Goal: Task Accomplishment & Management: Complete application form

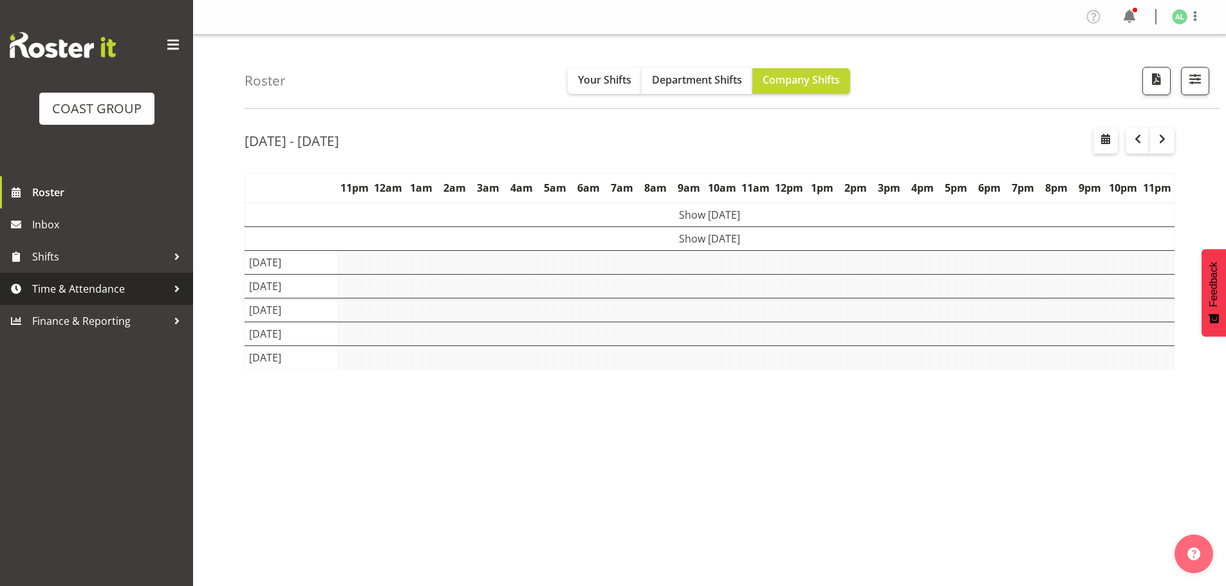
click at [48, 282] on span "Time & Attendance" at bounding box center [99, 288] width 135 height 19
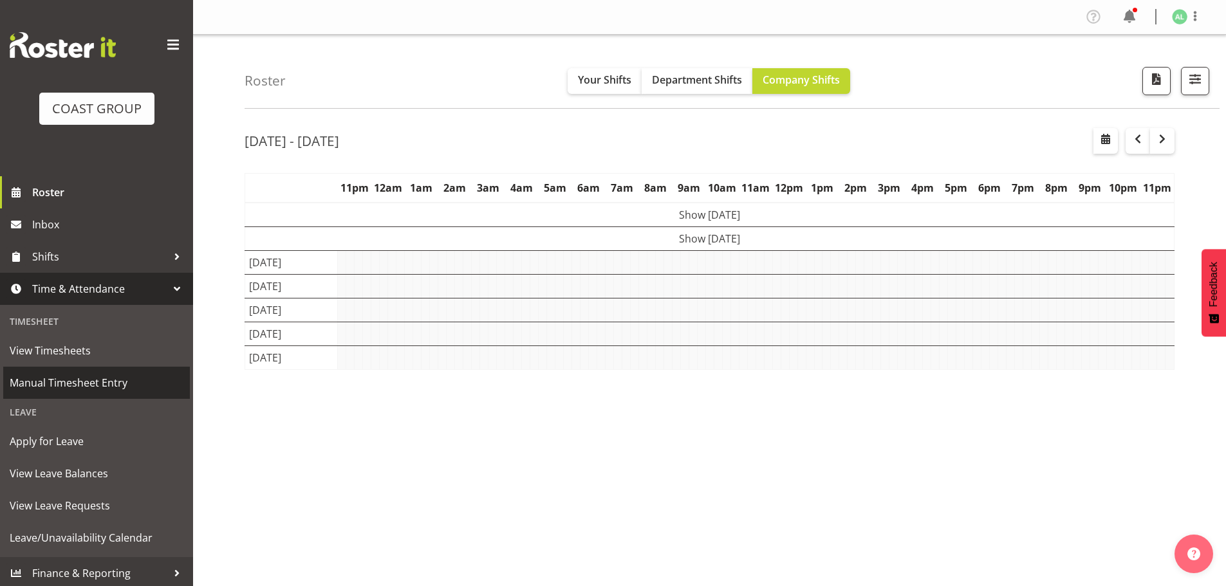
click at [67, 381] on span "Manual Timesheet Entry" at bounding box center [97, 382] width 174 height 19
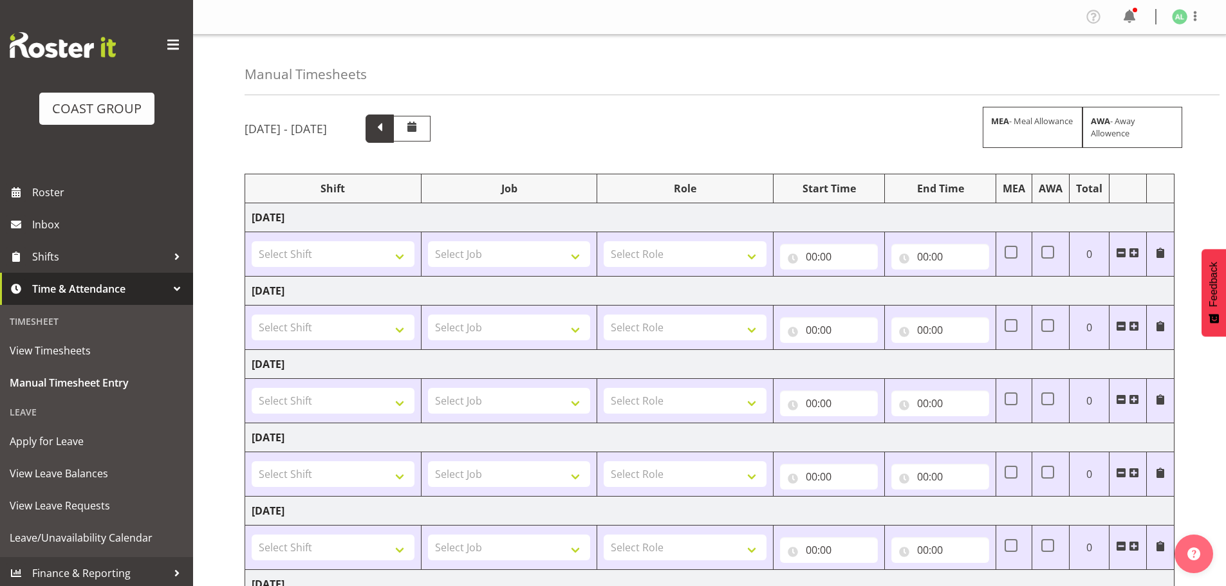
click at [388, 131] on span at bounding box center [379, 127] width 17 height 17
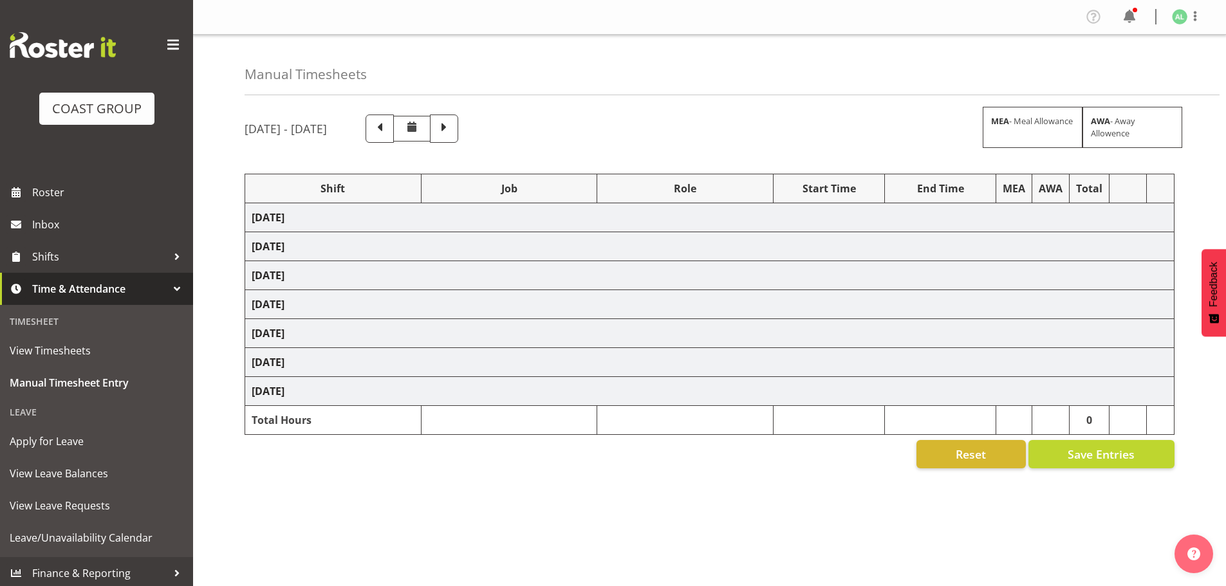
select select "10251"
select select "9033"
select select "10243"
select select "9932"
select select "9033"
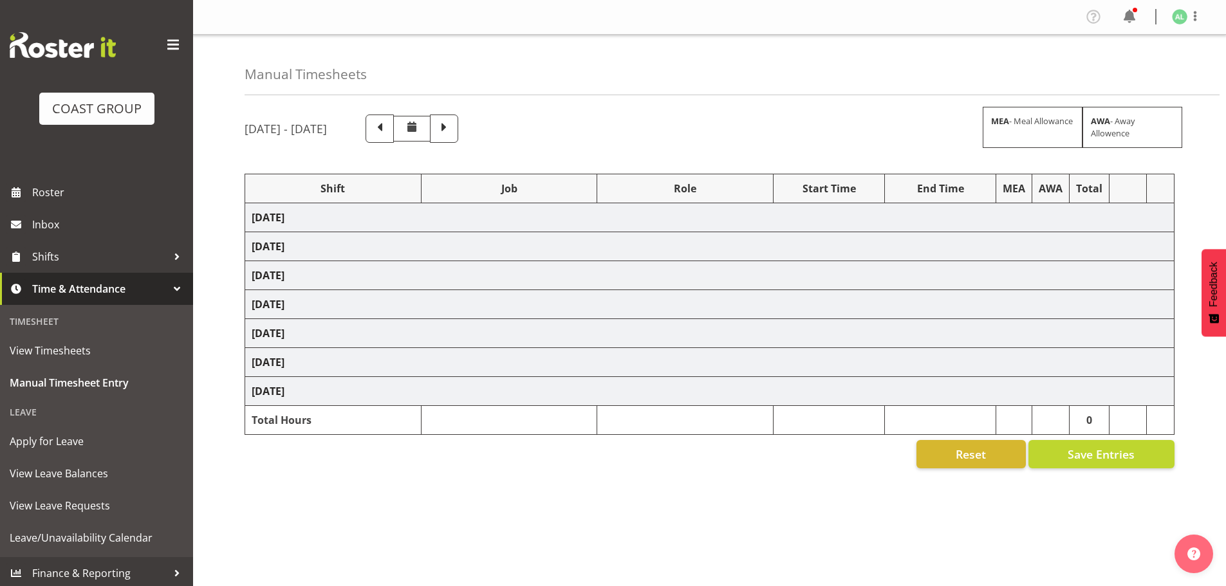
select select "10251"
select select "8653"
select select "10251"
select select "9033"
select select "9932"
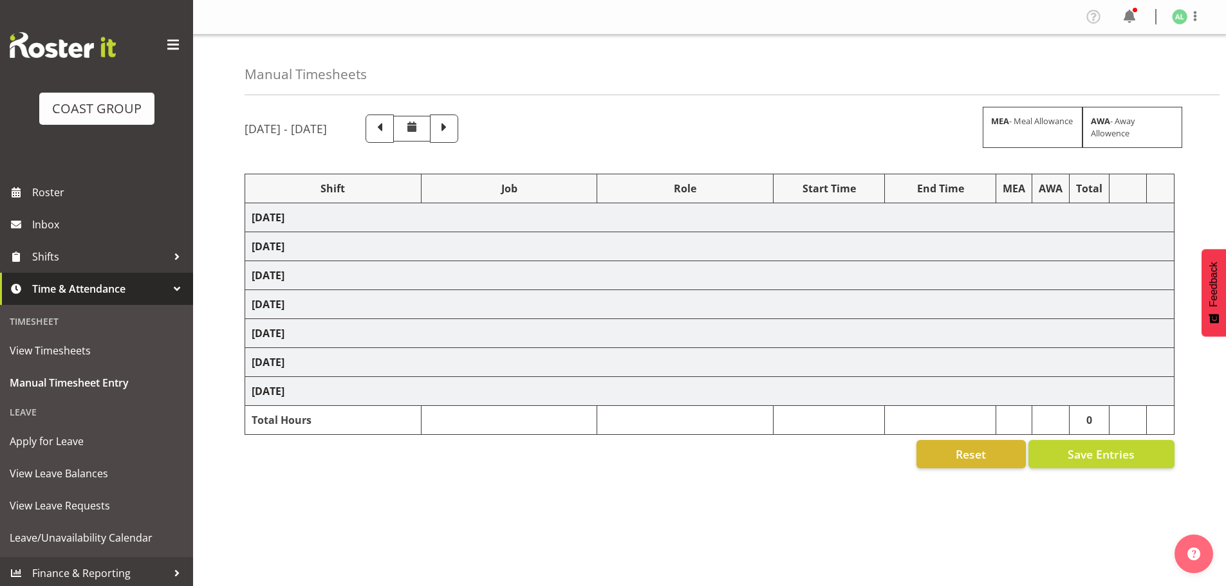
select select "9033"
select select "9932"
select select "10251"
select select "10243"
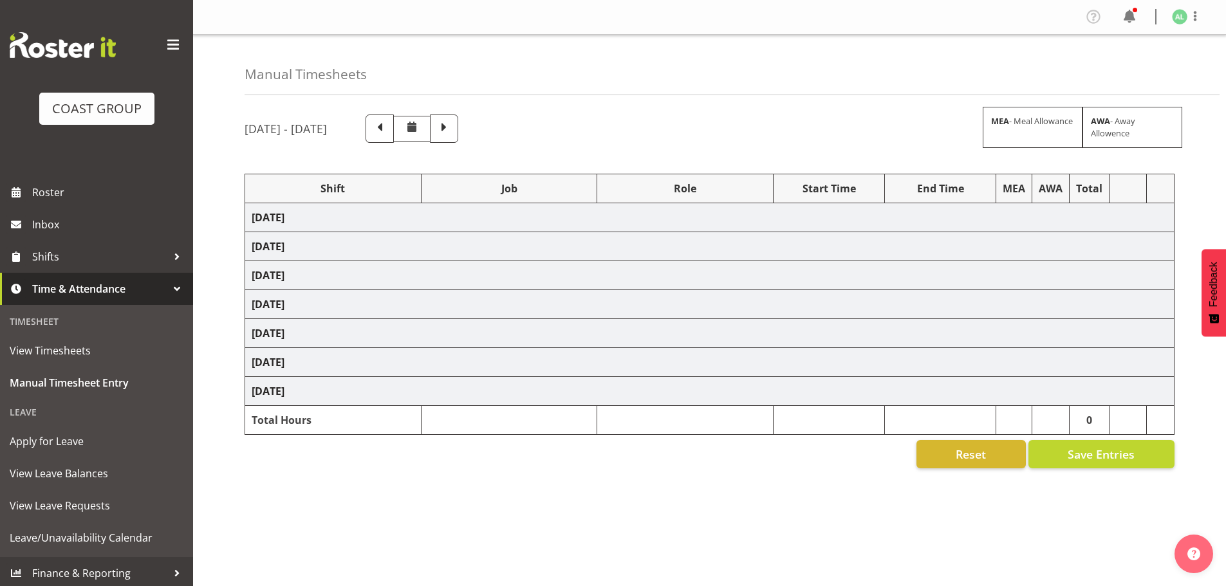
select select "9033"
select select "10268"
select select "9033"
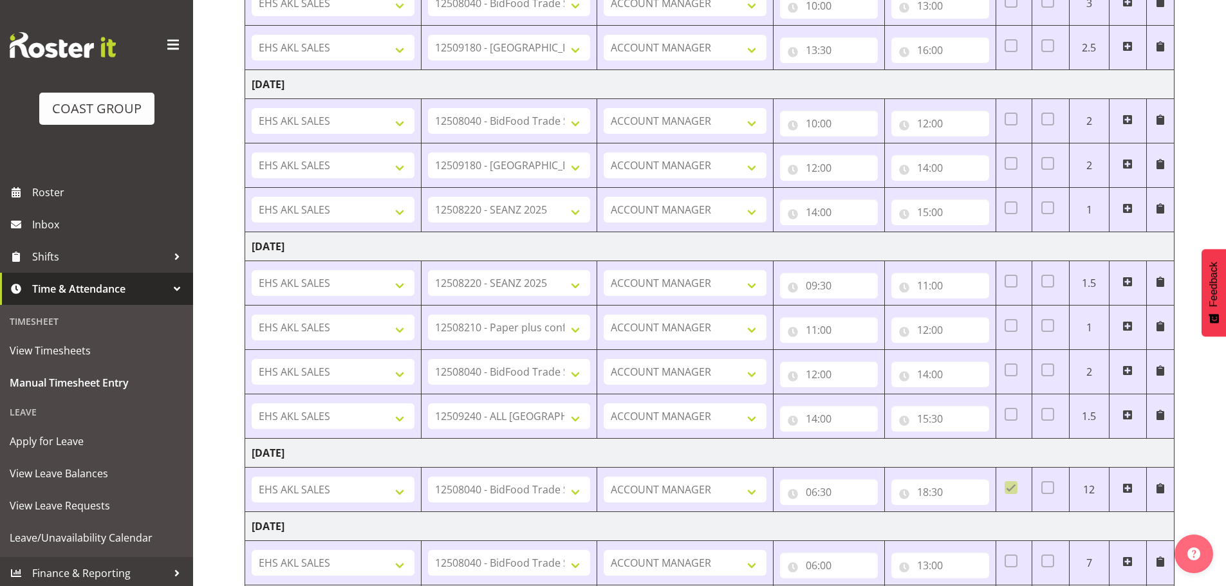
scroll to position [746, 0]
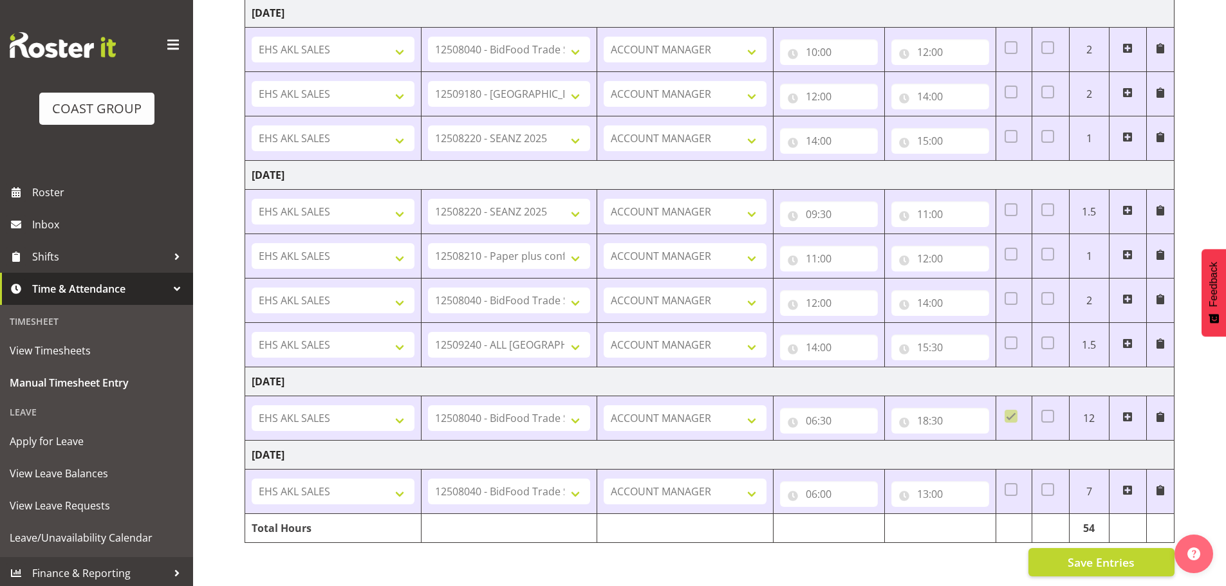
click at [1129, 485] on span at bounding box center [1128, 490] width 10 height 10
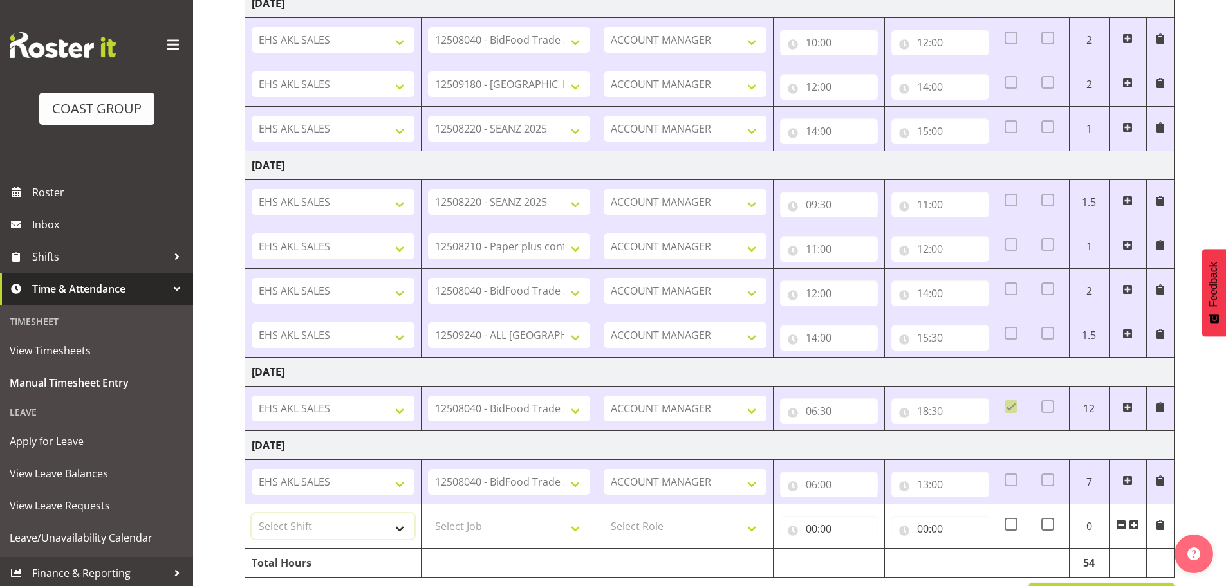
click at [292, 520] on select "Select Shift EHS AKL SALES EHS [PERSON_NAME] Hours EHS [PERSON_NAME] Hours Stri…" at bounding box center [333, 527] width 163 height 26
select select "1327"
click at [252, 514] on select "Select Shift EHS AKL SALES EHS [PERSON_NAME] Hours EHS [PERSON_NAME] Hours Stri…" at bounding box center [333, 527] width 163 height 26
click at [456, 526] on select "Select Job 1 Carlton Events 1 [PERSON_NAME][GEOGRAPHIC_DATA] 1 [PERSON_NAME][GE…" at bounding box center [509, 527] width 163 height 26
select select "10251"
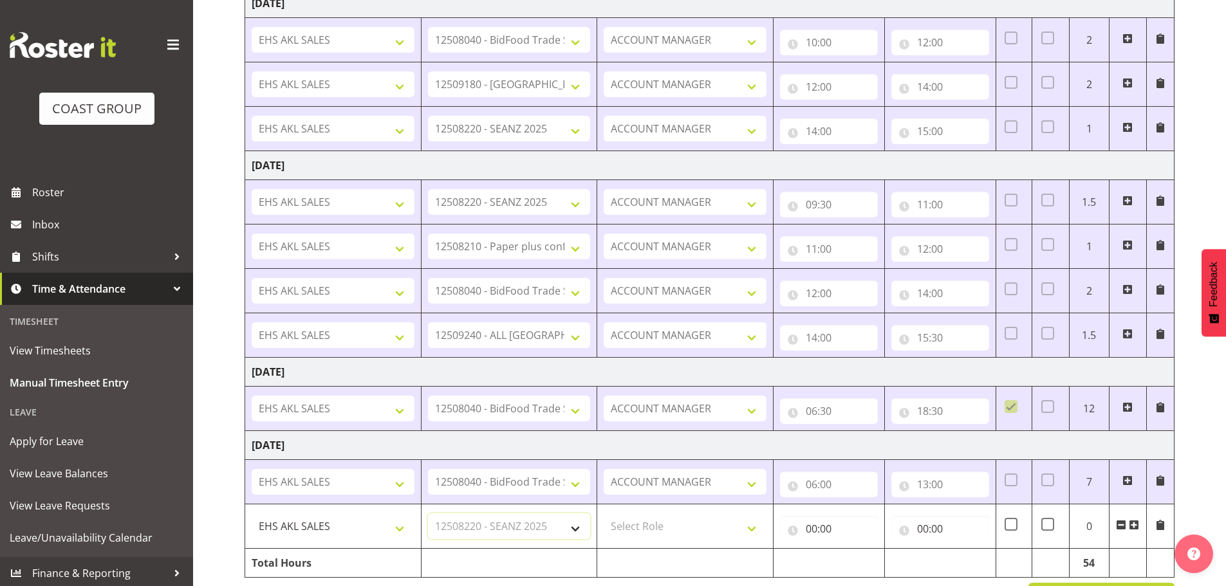
click at [428, 514] on select "Select Job 1 Carlton Events 1 [PERSON_NAME][GEOGRAPHIC_DATA] 1 [PERSON_NAME][GE…" at bounding box center [509, 527] width 163 height 26
click at [630, 528] on select "Select Role ACCOUNT MANAGER Account Manager" at bounding box center [685, 527] width 163 height 26
select select "197"
click at [604, 514] on select "Select Role ACCOUNT MANAGER Account Manager" at bounding box center [685, 527] width 163 height 26
click at [814, 533] on input "00:00" at bounding box center [829, 529] width 98 height 26
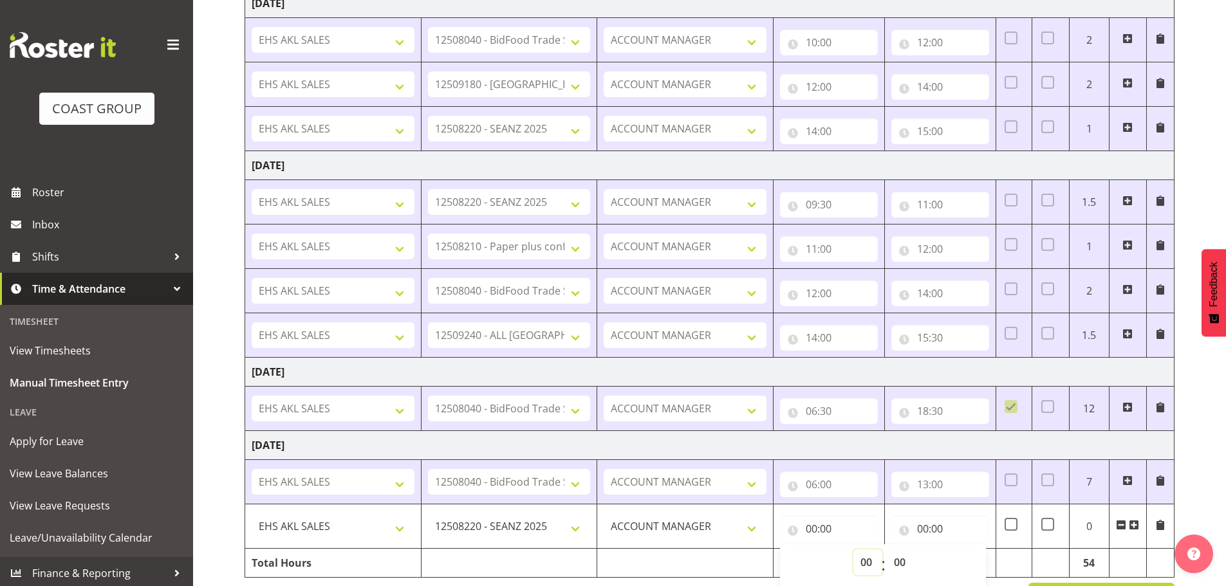
click at [858, 560] on select "00 01 02 03 04 05 06 07 08 09 10 11 12 13 14 15 16 17 18 19 20 21 22 23" at bounding box center [868, 563] width 29 height 26
select select "13"
click at [854, 550] on select "00 01 02 03 04 05 06 07 08 09 10 11 12 13 14 15 16 17 18 19 20 21 22 23" at bounding box center [868, 563] width 29 height 26
type input "13:00"
click at [925, 532] on input "00:00" at bounding box center [941, 529] width 98 height 26
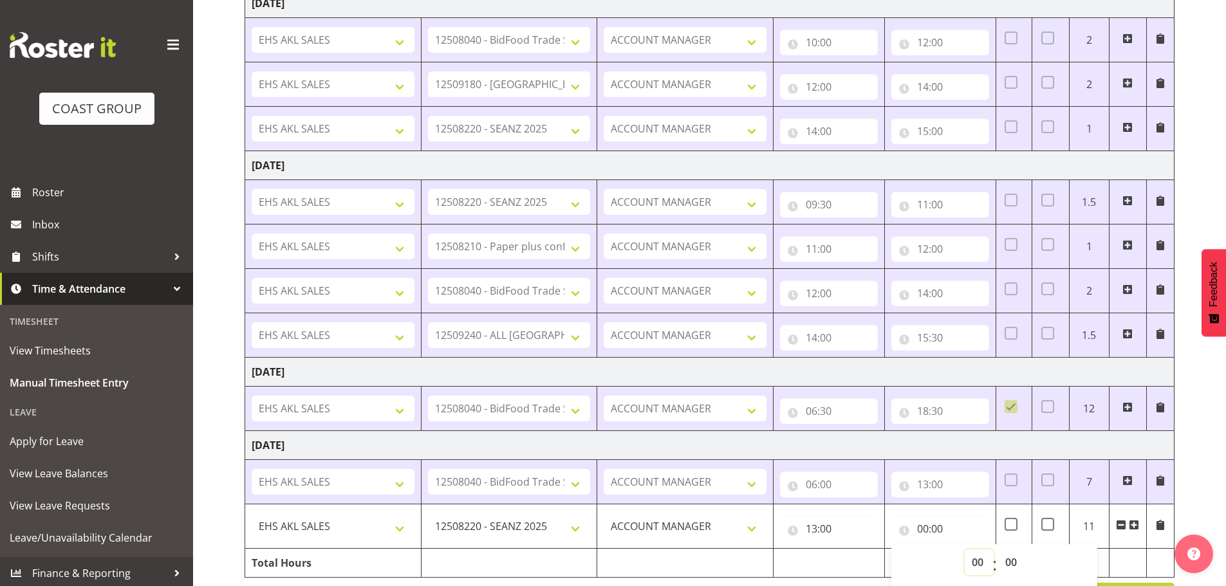
click at [973, 563] on select "00 01 02 03 04 05 06 07 08 09 10 11 12 13 14 15 16 17 18 19 20 21 22 23" at bounding box center [979, 563] width 29 height 26
select select "14"
click at [965, 550] on select "00 01 02 03 04 05 06 07 08 09 10 11 12 13 14 15 16 17 18 19 20 21 22 23" at bounding box center [979, 563] width 29 height 26
type input "14:00"
click at [830, 528] on input "13:00" at bounding box center [829, 529] width 98 height 26
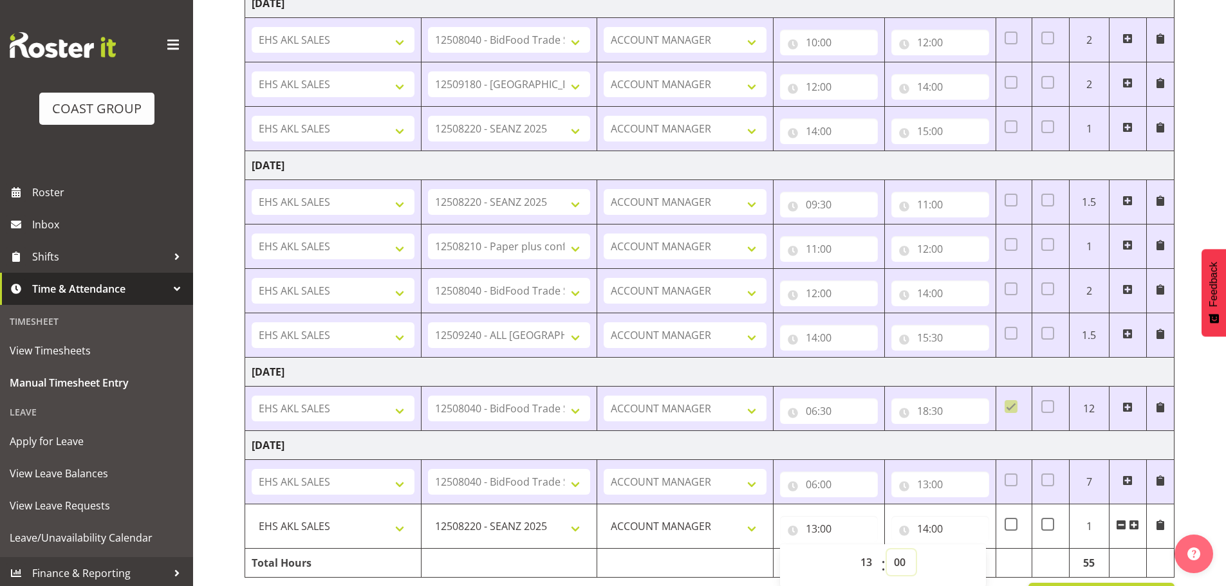
click at [901, 558] on select "00 01 02 03 04 05 06 07 08 09 10 11 12 13 14 15 16 17 18 19 20 21 22 23 24 25 2…" at bounding box center [901, 563] width 29 height 26
select select "30"
click at [887, 550] on select "00 01 02 03 04 05 06 07 08 09 10 11 12 13 14 15 16 17 18 19 20 21 22 23 24 25 2…" at bounding box center [901, 563] width 29 height 26
type input "13:30"
click at [938, 529] on input "14:00" at bounding box center [941, 529] width 98 height 26
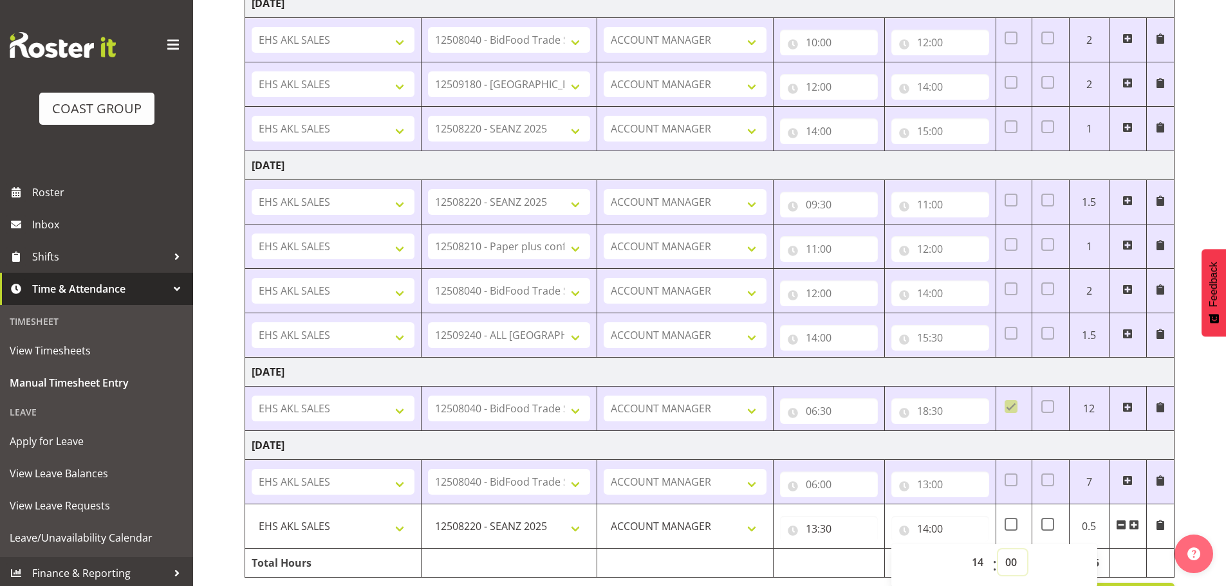
click at [1012, 563] on select "00 01 02 03 04 05 06 07 08 09 10 11 12 13 14 15 16 17 18 19 20 21 22 23 24 25 2…" at bounding box center [1013, 563] width 29 height 26
select select "30"
click at [999, 550] on select "00 01 02 03 04 05 06 07 08 09 10 11 12 13 14 15 16 17 18 19 20 21 22 23 24 25 2…" at bounding box center [1013, 563] width 29 height 26
type input "14:30"
click at [1134, 524] on span at bounding box center [1134, 525] width 10 height 10
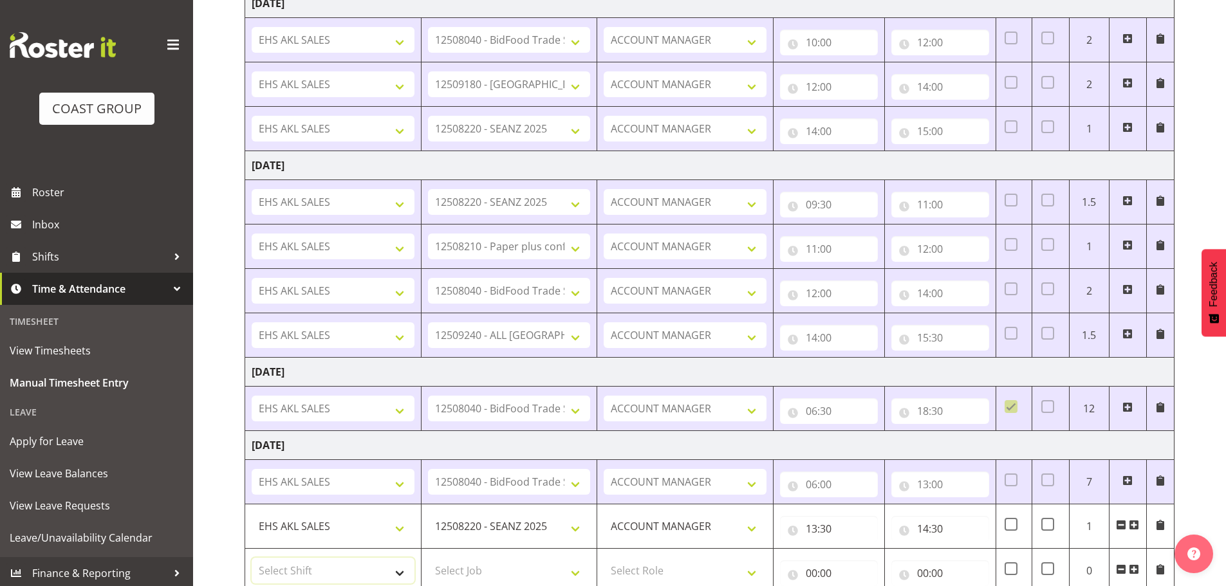
click at [299, 568] on select "Select Shift EHS AKL SALES EHS [PERSON_NAME] Hours EHS [PERSON_NAME] Hours Stri…" at bounding box center [333, 571] width 163 height 26
select select "1327"
click at [252, 558] on select "Select Shift EHS AKL SALES EHS [PERSON_NAME] Hours EHS [PERSON_NAME] Hours Stri…" at bounding box center [333, 571] width 163 height 26
click at [447, 572] on select "Select Job 1 Carlton Events 1 [PERSON_NAME][GEOGRAPHIC_DATA] 1 [PERSON_NAME][GE…" at bounding box center [509, 571] width 163 height 26
select select "10243"
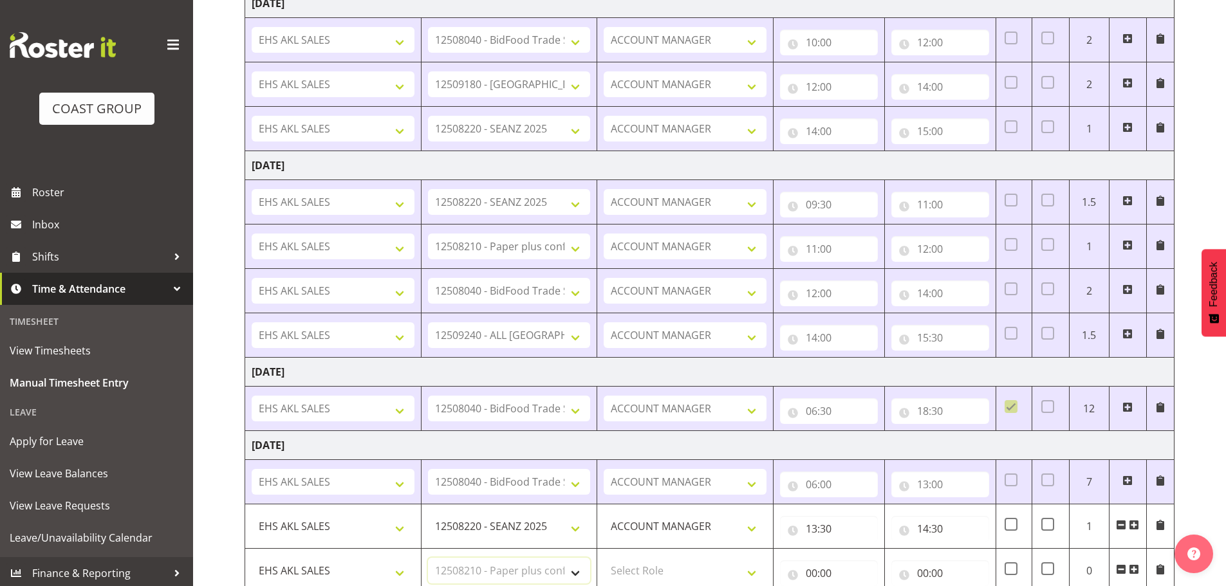
click at [428, 558] on select "Select Job 1 Carlton Events 1 [PERSON_NAME][GEOGRAPHIC_DATA] 1 [PERSON_NAME][GE…" at bounding box center [509, 571] width 163 height 26
click at [687, 575] on select "Select Role ACCOUNT MANAGER Account Manager" at bounding box center [685, 571] width 163 height 26
select select "197"
click at [604, 558] on select "Select Role ACCOUNT MANAGER Account Manager" at bounding box center [685, 571] width 163 height 26
click at [807, 573] on input "00:00" at bounding box center [829, 574] width 98 height 26
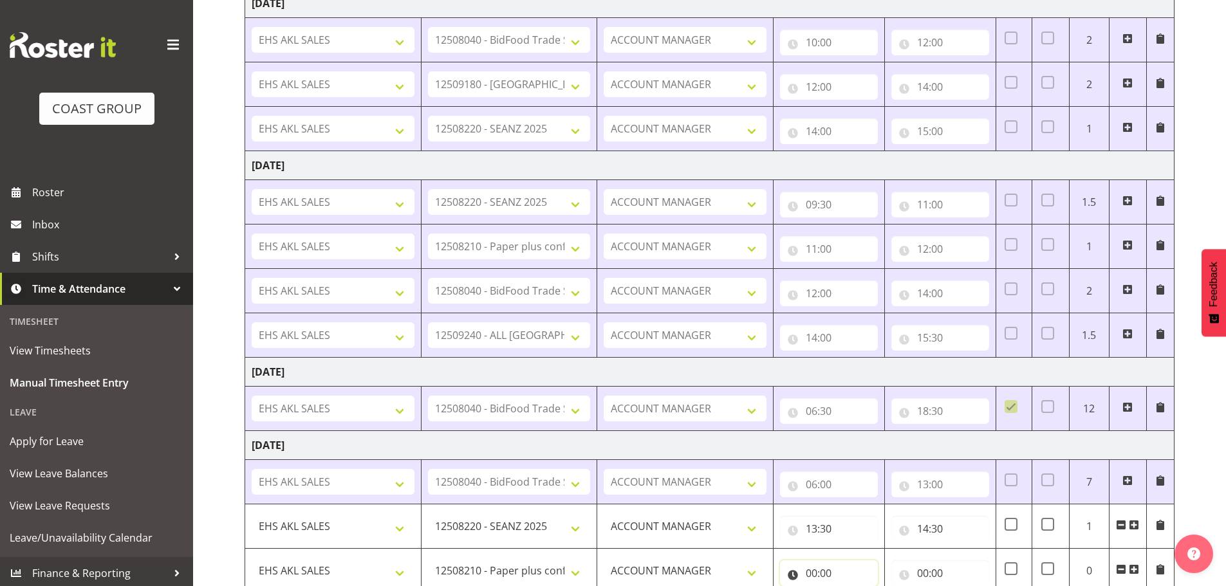
click at [816, 570] on input "00:00" at bounding box center [829, 574] width 98 height 26
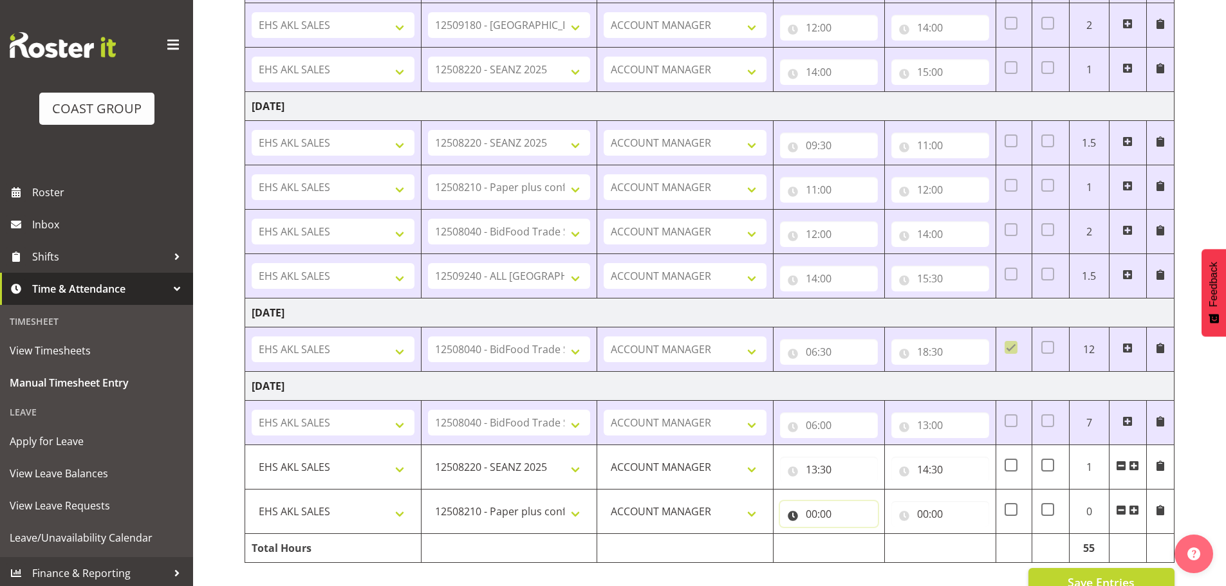
scroll to position [834, 0]
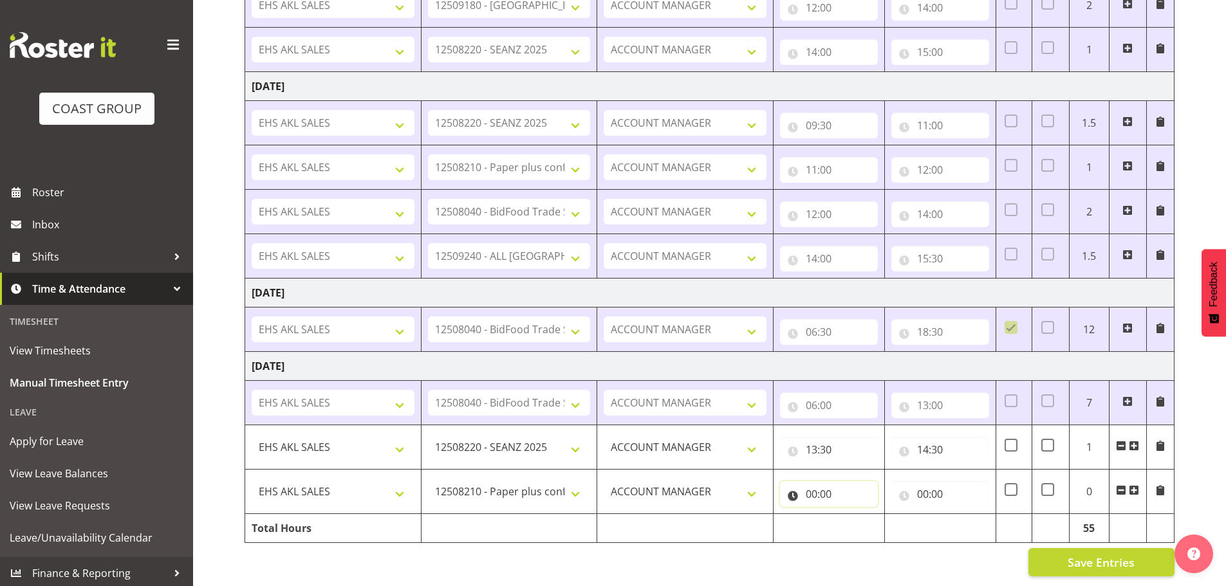
click at [814, 485] on input "00:00" at bounding box center [829, 495] width 98 height 26
click at [869, 516] on select "00 01 02 03 04 05 06 07 08 09 10 11 12 13 14 15 16 17 18 19 20 21 22 23" at bounding box center [868, 528] width 29 height 26
select select "14"
click at [854, 515] on select "00 01 02 03 04 05 06 07 08 09 10 11 12 13 14 15 16 17 18 19 20 21 22 23" at bounding box center [868, 528] width 29 height 26
type input "14:00"
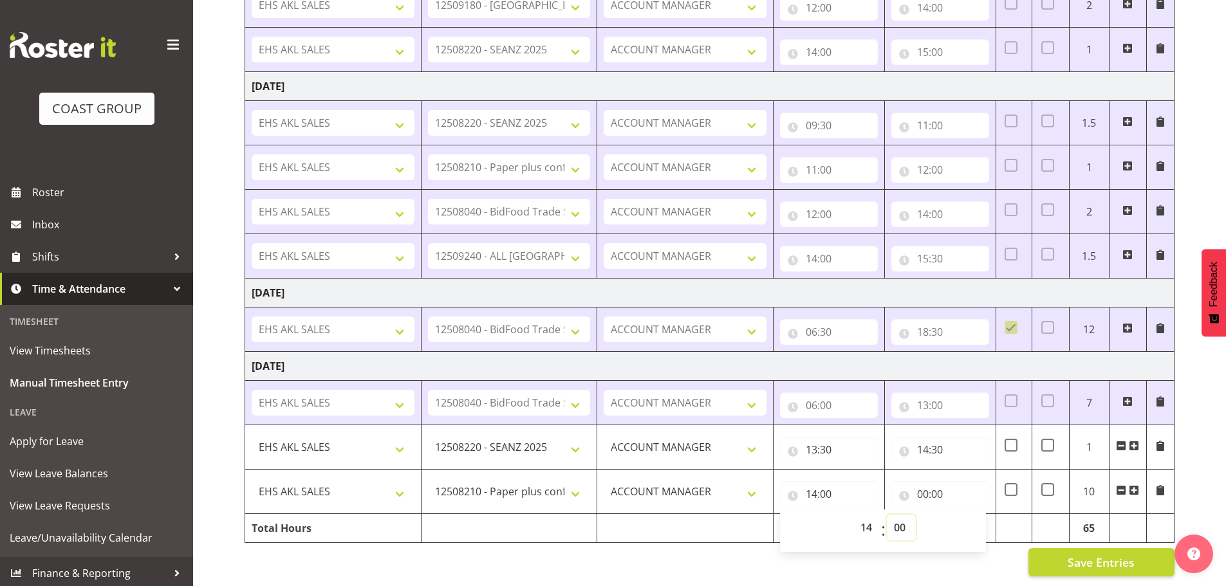
click at [892, 517] on select "00 01 02 03 04 05 06 07 08 09 10 11 12 13 14 15 16 17 18 19 20 21 22 23 24 25 2…" at bounding box center [901, 528] width 29 height 26
select select "30"
click at [887, 515] on select "00 01 02 03 04 05 06 07 08 09 10 11 12 13 14 15 16 17 18 19 20 21 22 23 24 25 2…" at bounding box center [901, 528] width 29 height 26
type input "14:30"
click at [919, 483] on input "00:00" at bounding box center [941, 495] width 98 height 26
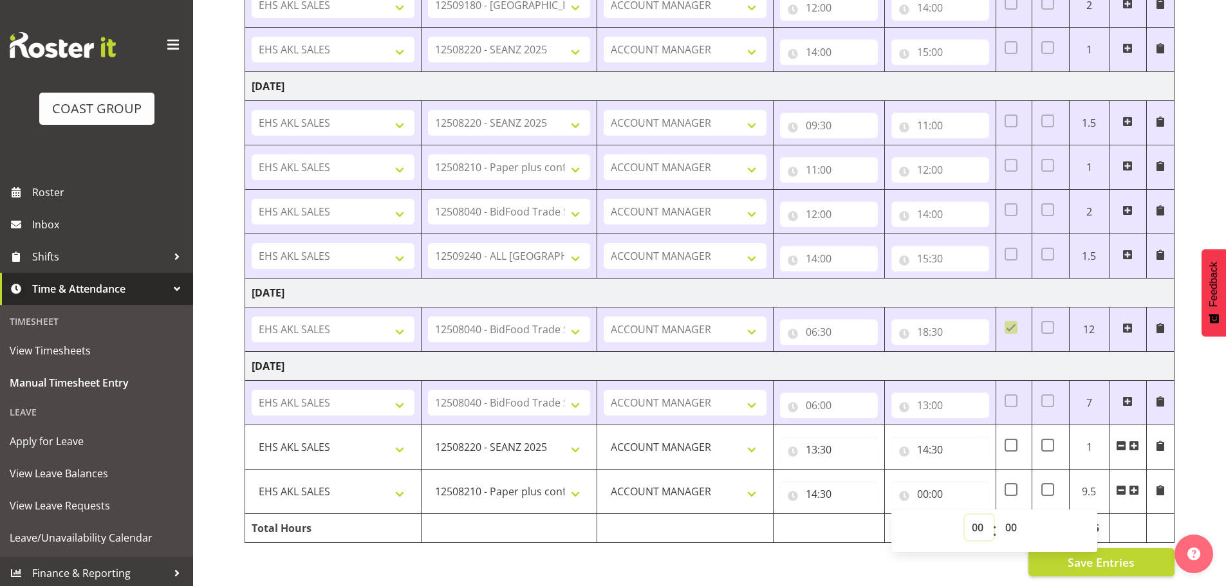
click at [973, 515] on select "00 01 02 03 04 05 06 07 08 09 10 11 12 13 14 15 16 17 18 19 20 21 22 23" at bounding box center [979, 528] width 29 height 26
select select "15"
click at [965, 515] on select "00 01 02 03 04 05 06 07 08 09 10 11 12 13 14 15 16 17 18 19 20 21 22 23" at bounding box center [979, 528] width 29 height 26
type input "15:00"
click at [1136, 485] on span at bounding box center [1134, 490] width 10 height 10
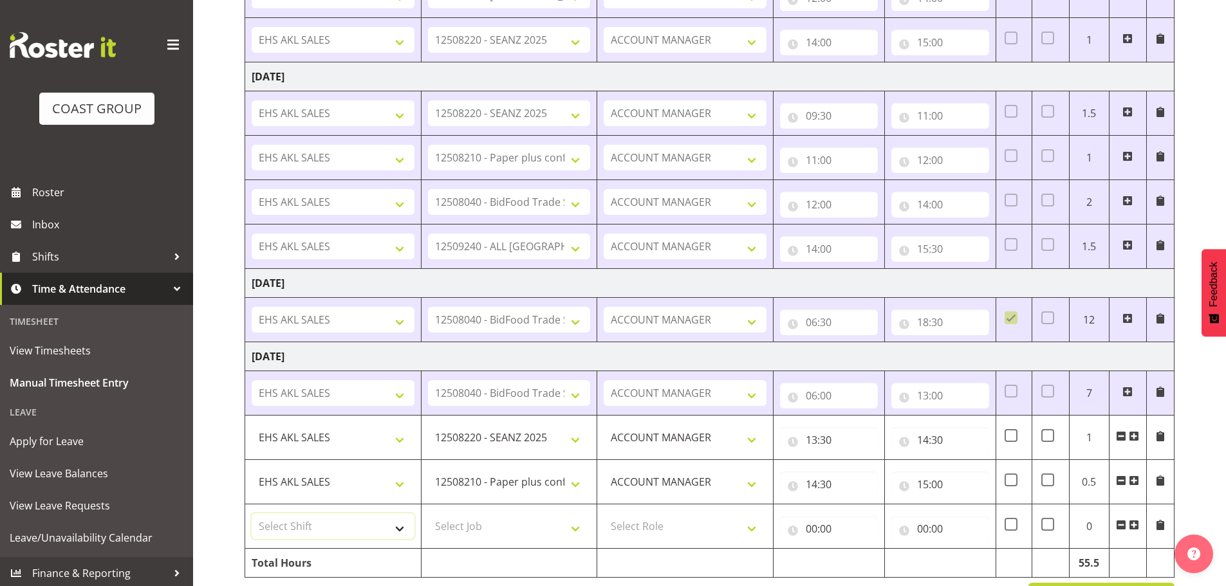
click at [314, 522] on select "Select Shift EHS AKL SALES EHS [PERSON_NAME] Hours EHS [PERSON_NAME] Hours Stri…" at bounding box center [333, 527] width 163 height 26
select select "1327"
click at [252, 514] on select "Select Shift EHS AKL SALES EHS [PERSON_NAME] Hours EHS [PERSON_NAME] Hours Stri…" at bounding box center [333, 527] width 163 height 26
click at [454, 529] on select "Select Job 1 Carlton Events 1 [PERSON_NAME][GEOGRAPHIC_DATA] 1 [PERSON_NAME][GE…" at bounding box center [509, 527] width 163 height 26
select select "8574"
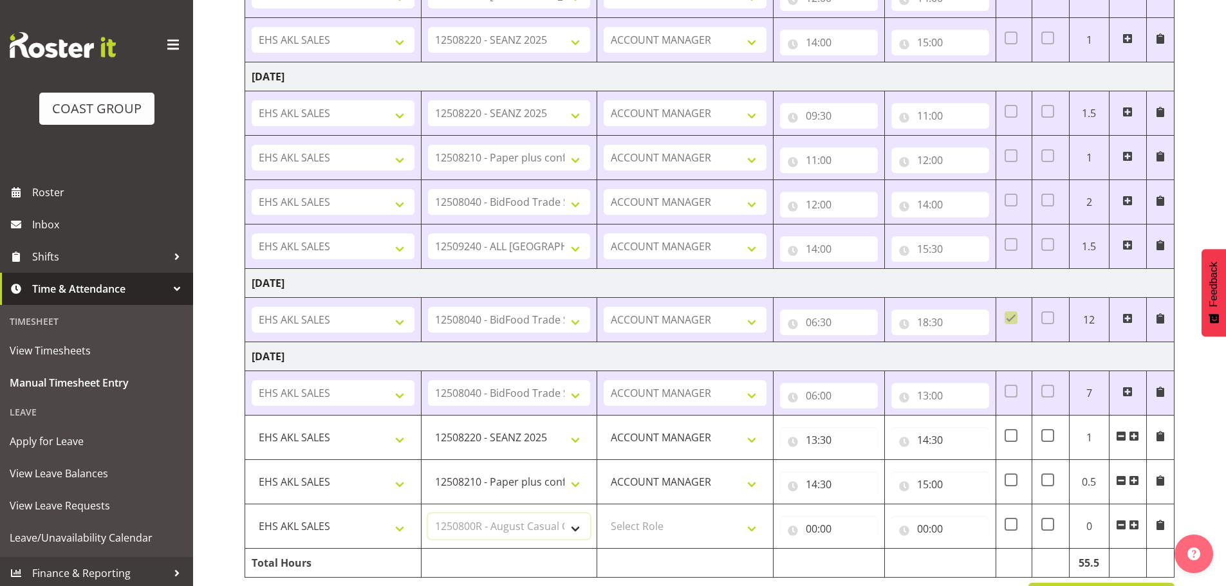
click at [428, 514] on select "Select Job 1 Carlton Events 1 [PERSON_NAME][GEOGRAPHIC_DATA] 1 [PERSON_NAME][GE…" at bounding box center [509, 527] width 163 height 26
click at [639, 529] on select "Select Role ACCOUNT MANAGER Account Manager" at bounding box center [685, 527] width 163 height 26
select select "197"
click at [604, 514] on select "Select Role ACCOUNT MANAGER Account Manager" at bounding box center [685, 527] width 163 height 26
click at [813, 530] on input "00:00" at bounding box center [829, 529] width 98 height 26
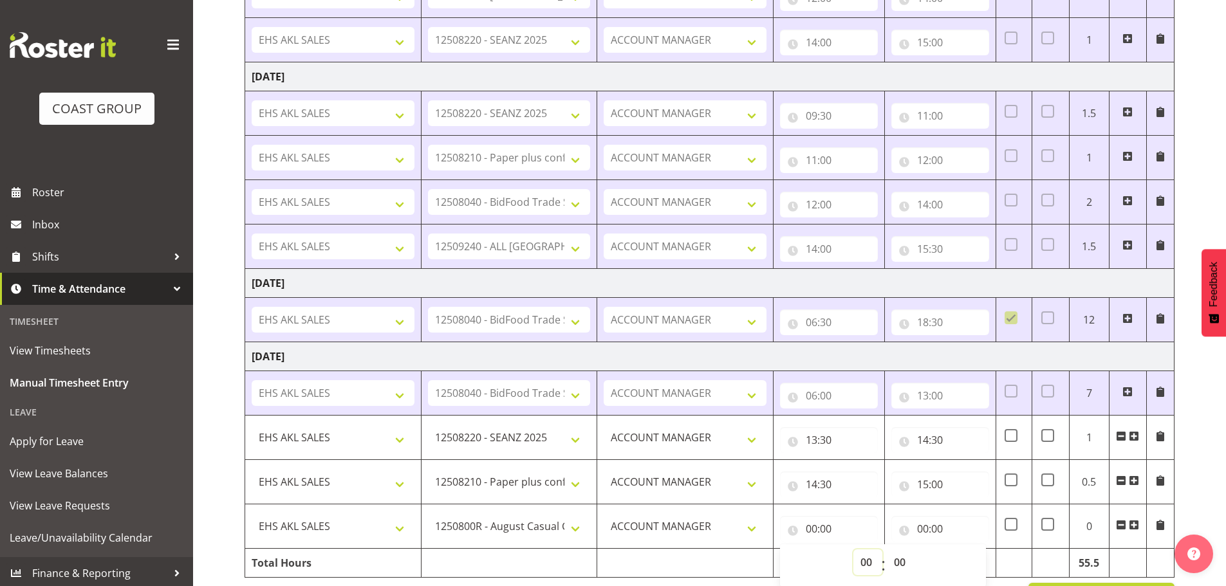
click at [854, 561] on select "00 01 02 03 04 05 06 07 08 09 10 11 12 13 14 15 16 17 18 19 20 21 22 23" at bounding box center [868, 563] width 29 height 26
select select "15"
click at [854, 550] on select "00 01 02 03 04 05 06 07 08 09 10 11 12 13 14 15 16 17 18 19 20 21 22 23" at bounding box center [868, 563] width 29 height 26
type input "15:00"
click at [924, 530] on input "00:00" at bounding box center [941, 529] width 98 height 26
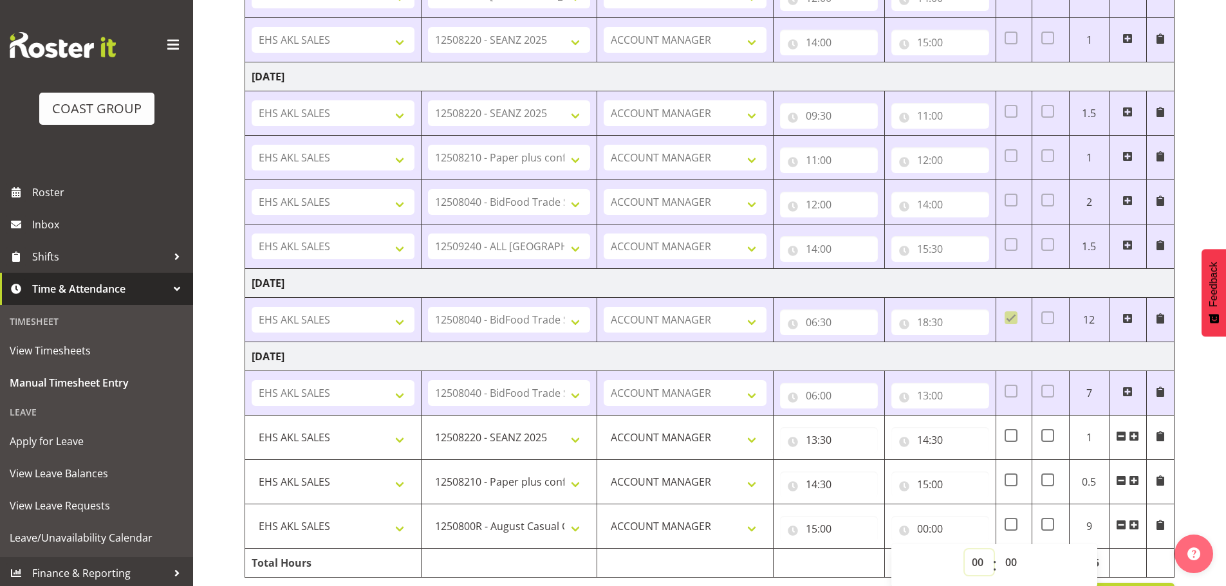
click at [980, 567] on select "00 01 02 03 04 05 06 07 08 09 10 11 12 13 14 15 16 17 18 19 20 21 22 23" at bounding box center [979, 563] width 29 height 26
select select "16"
click at [965, 550] on select "00 01 02 03 04 05 06 07 08 09 10 11 12 13 14 15 16 17 18 19 20 21 22 23" at bounding box center [979, 563] width 29 height 26
type input "16:00"
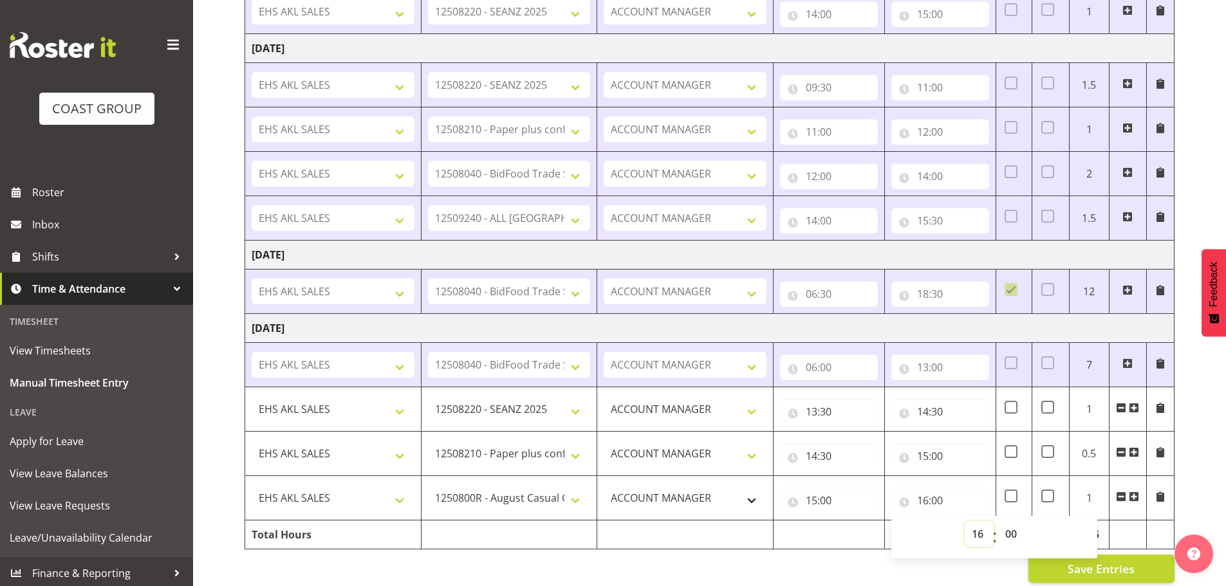
scroll to position [879, 0]
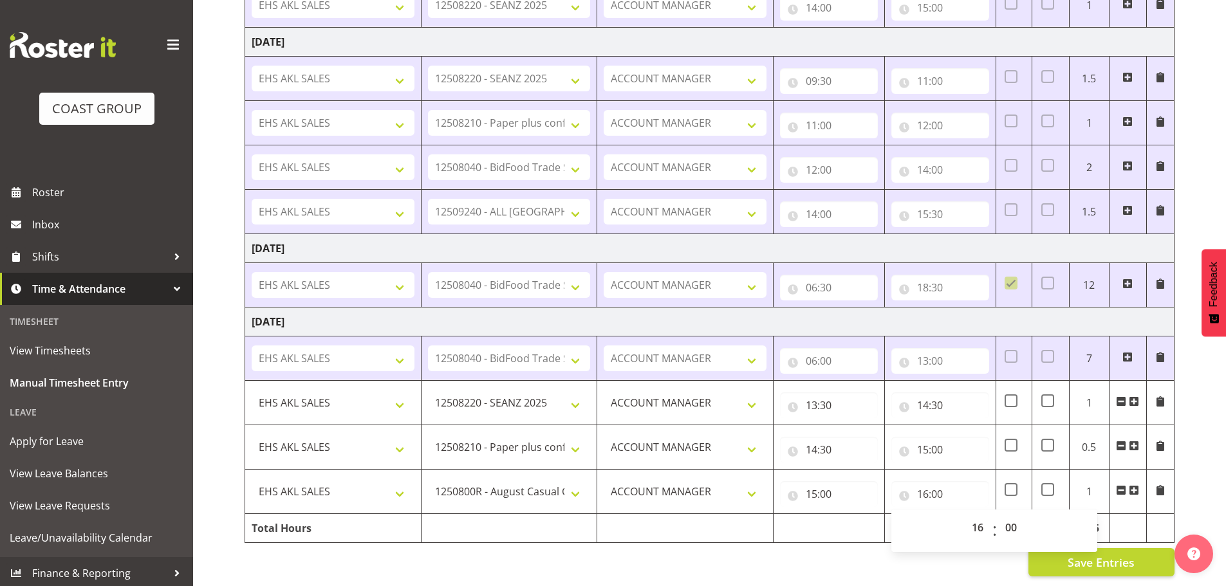
click at [709, 565] on div "Save Entries" at bounding box center [710, 563] width 930 height 28
click at [935, 482] on input "16:00" at bounding box center [941, 495] width 98 height 26
click at [1011, 515] on select "00 01 02 03 04 05 06 07 08 09 10 11 12 13 14 15 16 17 18 19 20 21 22 23 24 25 2…" at bounding box center [1013, 528] width 29 height 26
select select "30"
click at [999, 515] on select "00 01 02 03 04 05 06 07 08 09 10 11 12 13 14 15 16 17 18 19 20 21 22 23 24 25 2…" at bounding box center [1013, 528] width 29 height 26
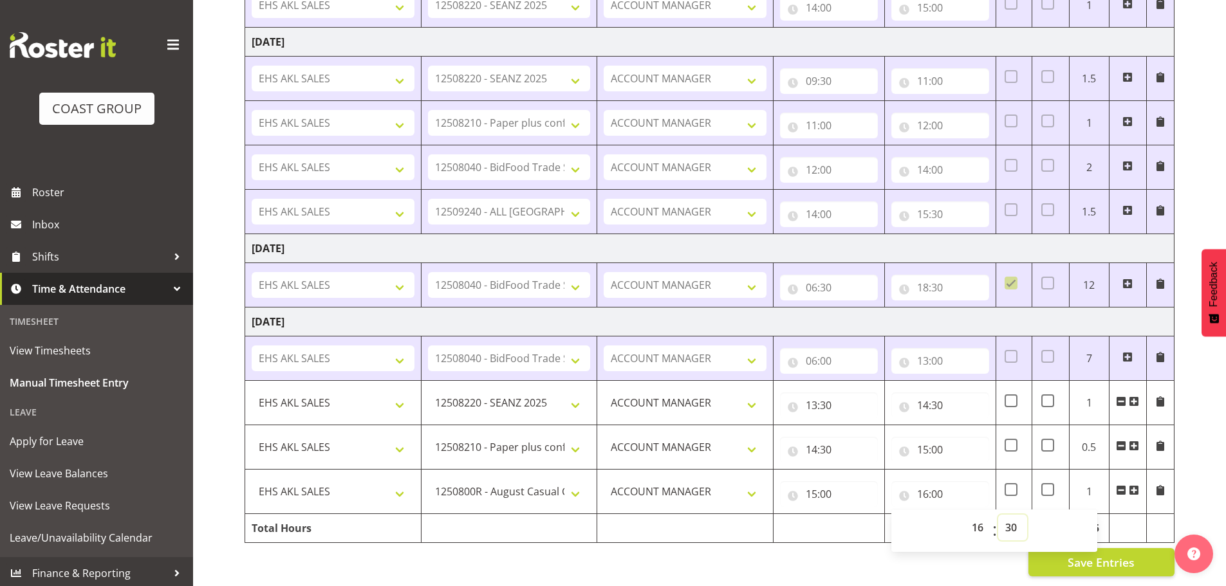
type input "16:30"
click at [841, 514] on td at bounding box center [829, 528] width 111 height 29
click at [1097, 554] on span "Save Entries" at bounding box center [1101, 562] width 67 height 17
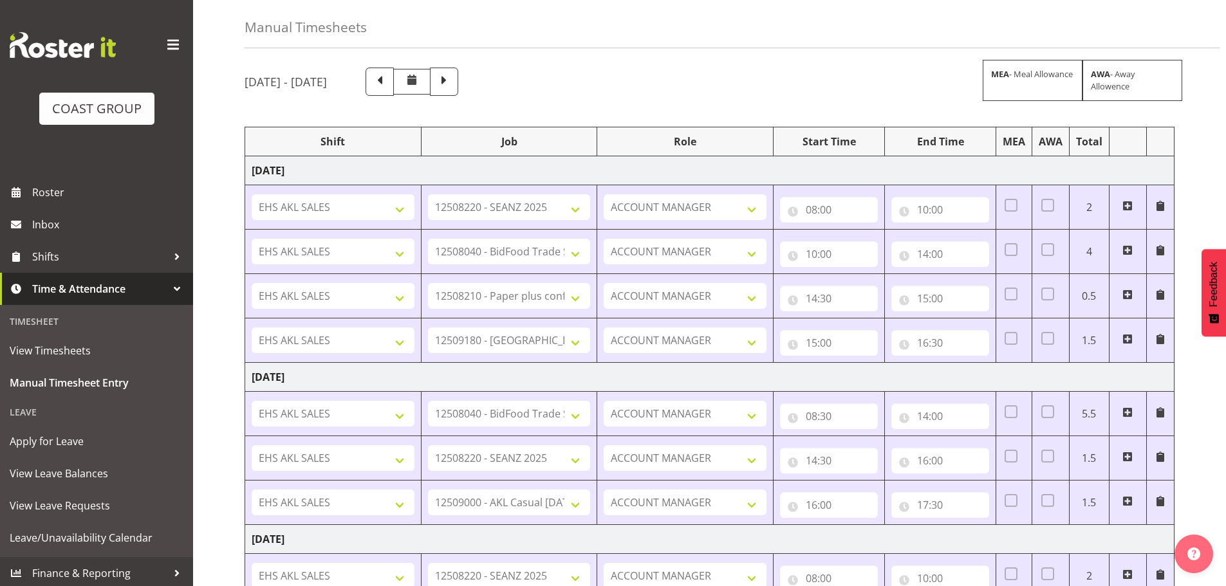
scroll to position [0, 0]
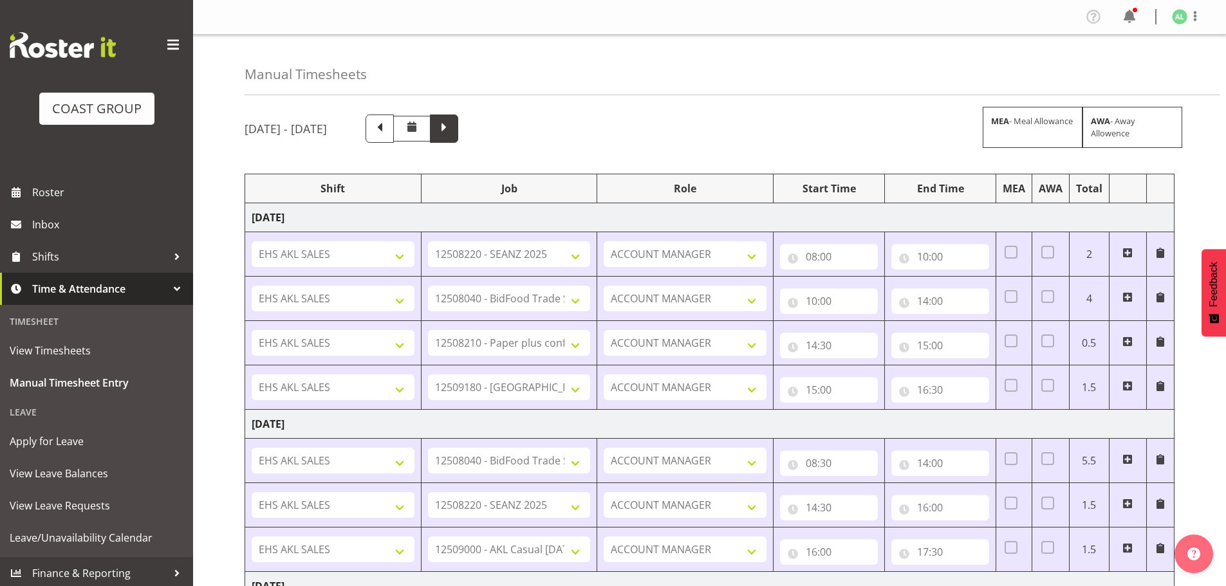
click at [453, 129] on span at bounding box center [444, 127] width 17 height 17
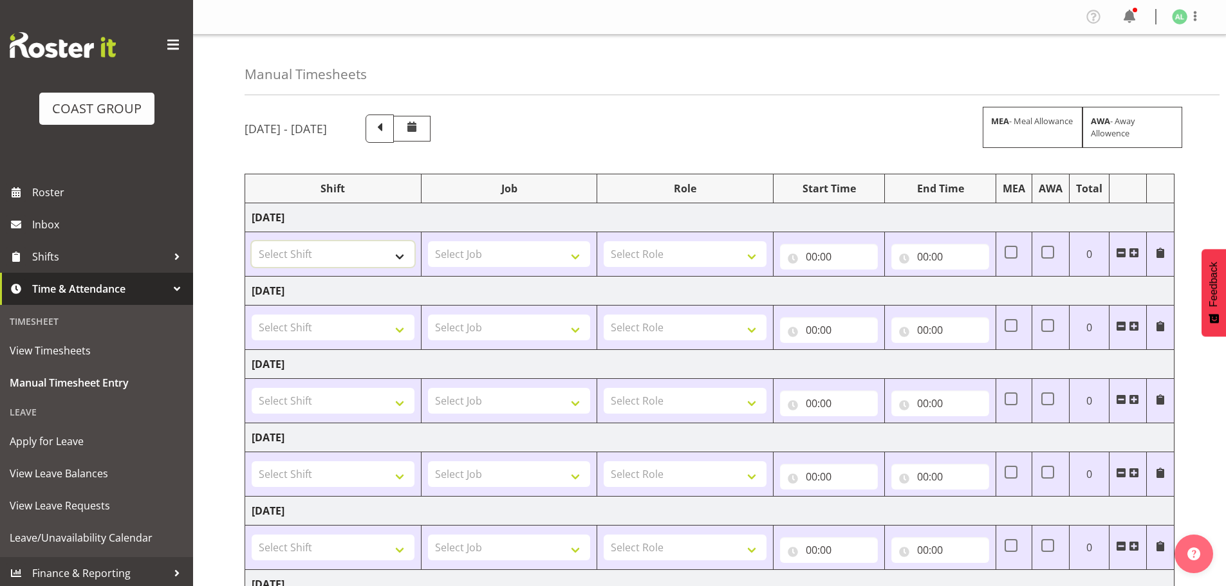
click at [323, 259] on select "Select Shift EHS AKL SALES EHS [PERSON_NAME] Hours EHS [PERSON_NAME] Hours Stri…" at bounding box center [333, 254] width 163 height 26
select select "1327"
click at [252, 241] on select "Select Shift EHS AKL SALES EHS [PERSON_NAME] Hours EHS [PERSON_NAME] Hours Stri…" at bounding box center [333, 254] width 163 height 26
click at [478, 251] on select "Select Job 1 Carlton Events 1 [PERSON_NAME][GEOGRAPHIC_DATA] 1 [PERSON_NAME][GE…" at bounding box center [509, 254] width 163 height 26
select select "10251"
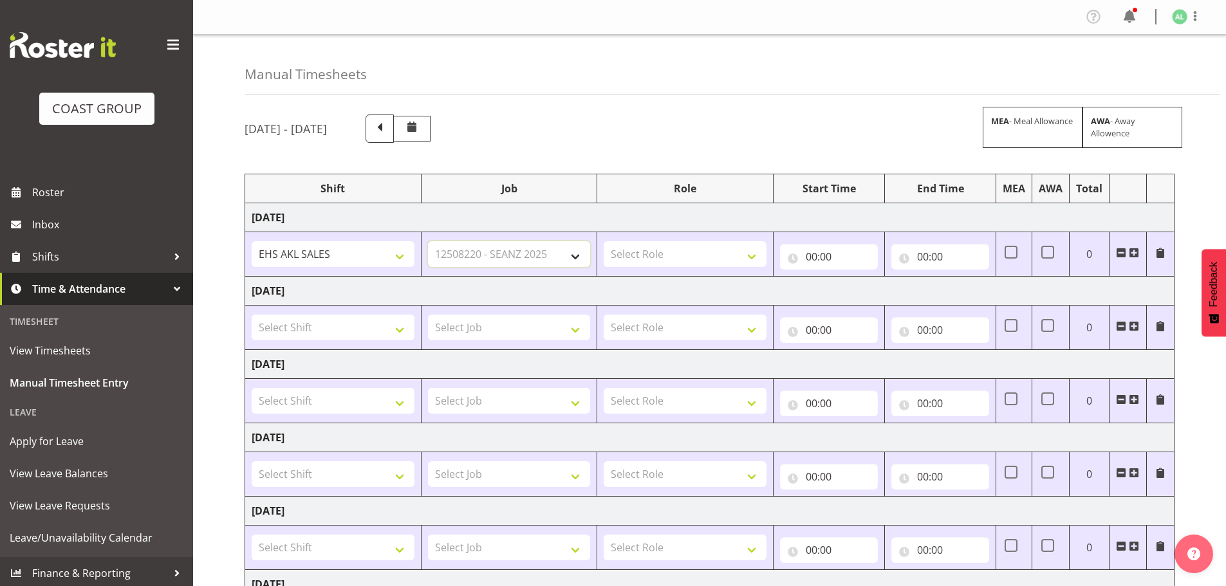
click at [428, 241] on select "Select Job 1 Carlton Events 1 [PERSON_NAME][GEOGRAPHIC_DATA] 1 [PERSON_NAME][GE…" at bounding box center [509, 254] width 163 height 26
click at [668, 258] on select "Select Role ACCOUNT MANAGER Account Manager" at bounding box center [685, 254] width 163 height 26
select select "197"
click at [604, 241] on select "Select Role ACCOUNT MANAGER Account Manager" at bounding box center [685, 254] width 163 height 26
click at [816, 254] on input "00:00" at bounding box center [829, 257] width 98 height 26
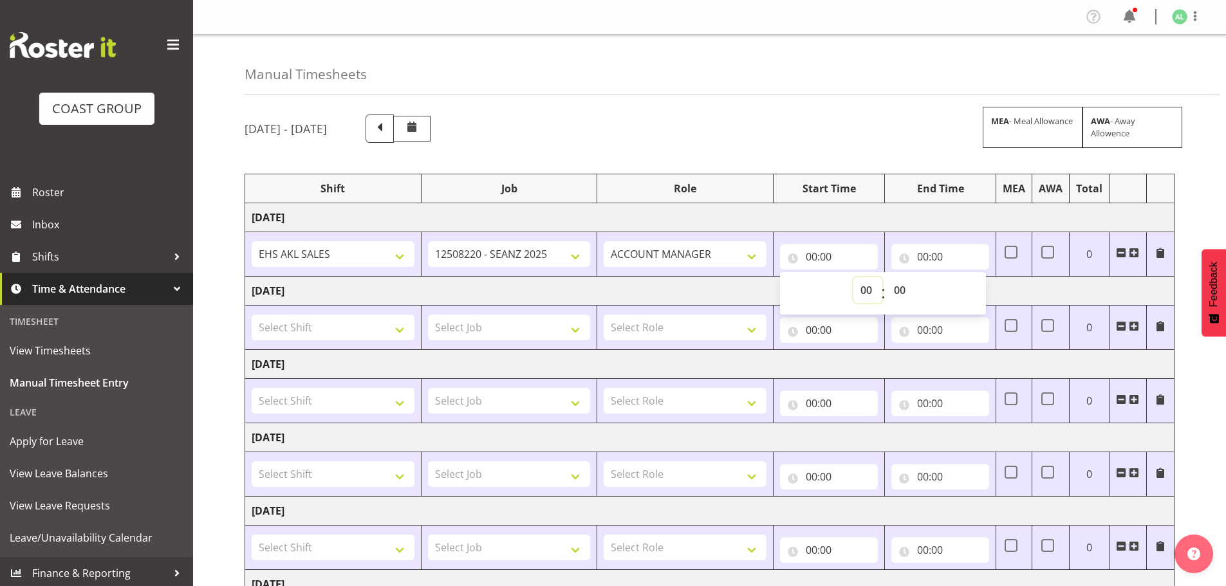
click at [854, 289] on select "00 01 02 03 04 05 06 07 08 09 10 11 12 13 14 15 16 17 18 19 20 21 22 23" at bounding box center [868, 290] width 29 height 26
select select "6"
click at [854, 277] on select "00 01 02 03 04 05 06 07 08 09 10 11 12 13 14 15 16 17 18 19 20 21 22 23" at bounding box center [868, 290] width 29 height 26
type input "06:00"
click at [923, 253] on input "00:00" at bounding box center [941, 257] width 98 height 26
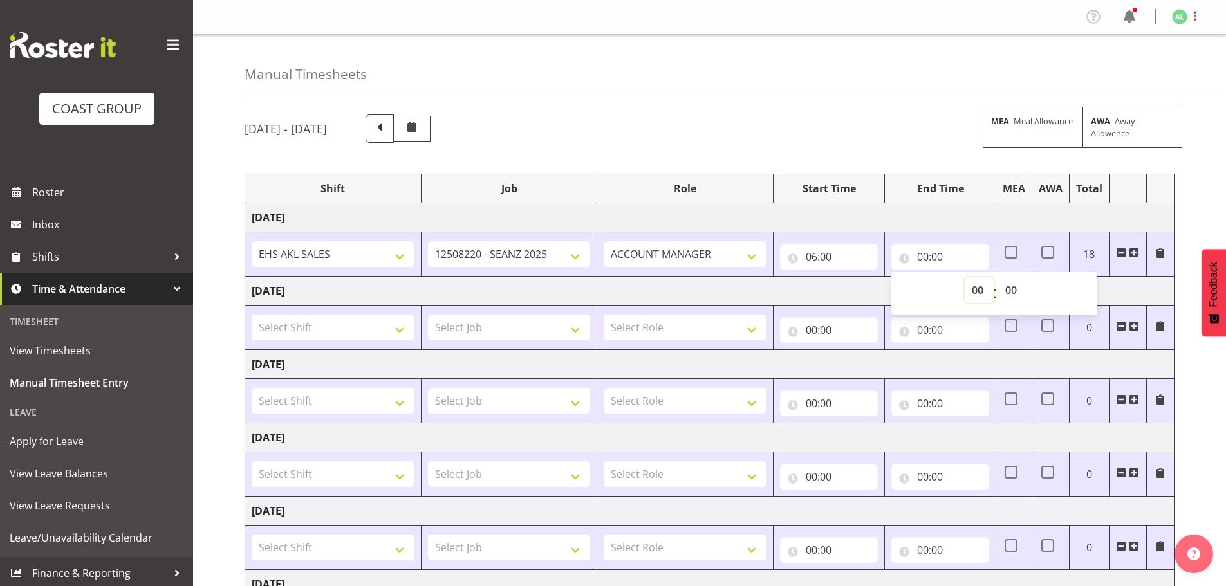
click at [973, 286] on select "00 01 02 03 04 05 06 07 08 09 10 11 12 13 14 15 16 17 18 19 20 21 22 23" at bounding box center [979, 290] width 29 height 26
select select "7"
click at [965, 277] on select "00 01 02 03 04 05 06 07 08 09 10 11 12 13 14 15 16 17 18 19 20 21 22 23" at bounding box center [979, 290] width 29 height 26
type input "07:00"
click at [1134, 253] on span at bounding box center [1134, 253] width 10 height 10
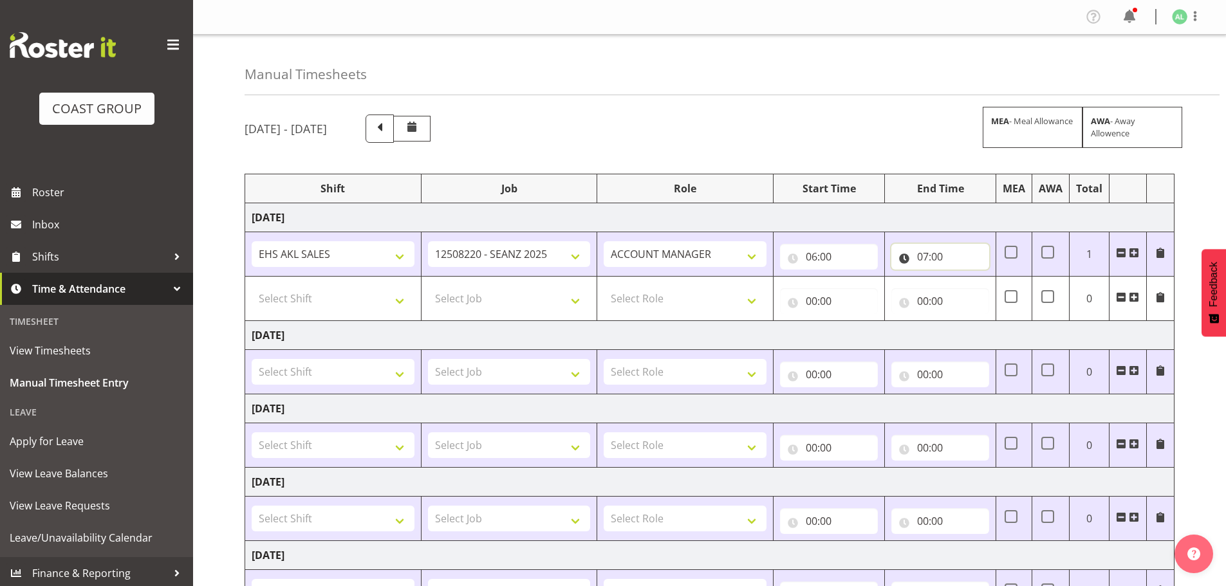
click at [941, 258] on input "07:00" at bounding box center [941, 257] width 98 height 26
click at [973, 291] on select "00 01 02 03 04 05 06 07 08 09 10 11 12 13 14 15 16 17 18 19 20 21 22 23" at bounding box center [979, 290] width 29 height 26
select select "9"
click at [965, 277] on select "00 01 02 03 04 05 06 07 08 09 10 11 12 13 14 15 16 17 18 19 20 21 22 23" at bounding box center [979, 290] width 29 height 26
type input "09:00"
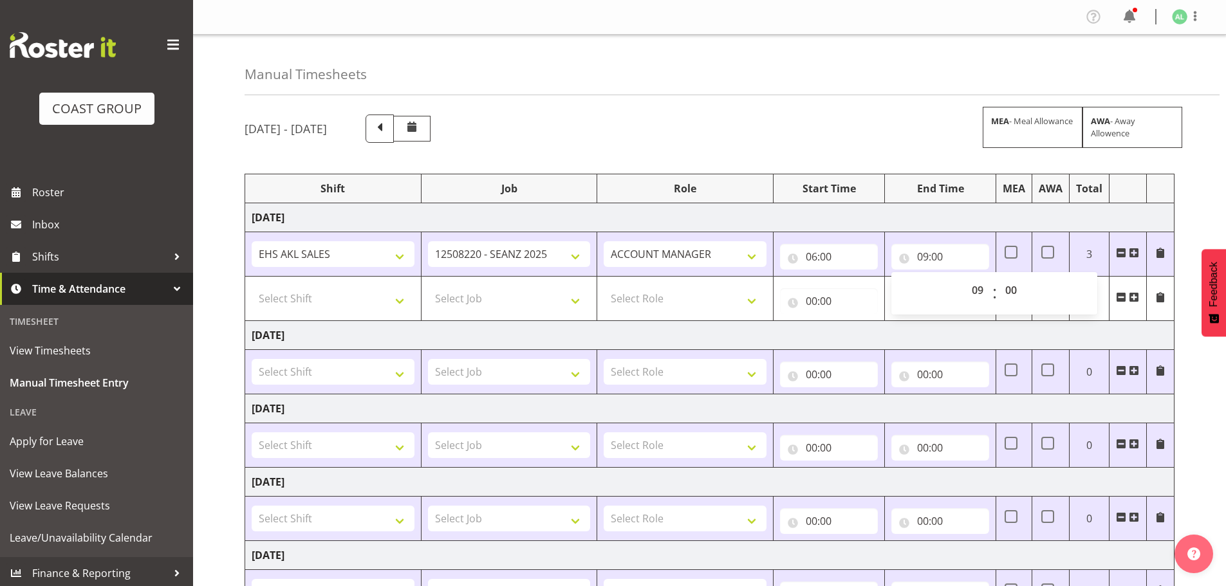
click at [1131, 254] on span at bounding box center [1134, 253] width 10 height 10
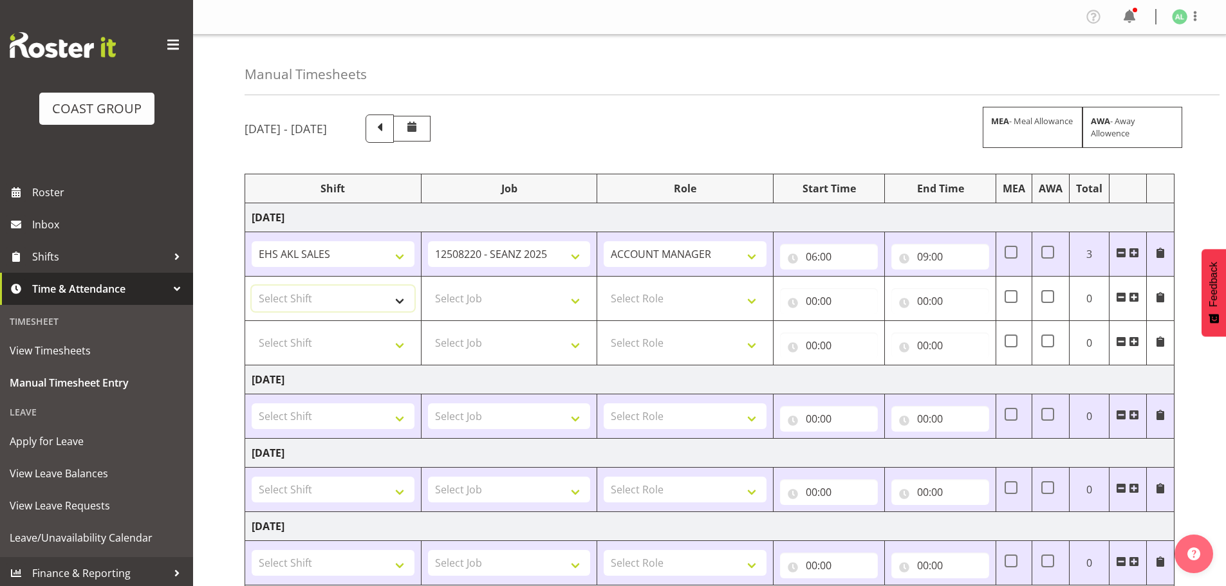
click at [301, 299] on select "Select Shift EHS AKL SALES EHS [PERSON_NAME] Hours EHS [PERSON_NAME] Hours Stri…" at bounding box center [333, 299] width 163 height 26
select select "1327"
click at [252, 286] on select "Select Shift EHS AKL SALES EHS [PERSON_NAME] Hours EHS [PERSON_NAME] Hours Stri…" at bounding box center [333, 299] width 163 height 26
click at [453, 302] on select "Select Job 1 Carlton Events 1 [PERSON_NAME][GEOGRAPHIC_DATA] 1 [PERSON_NAME][GE…" at bounding box center [509, 299] width 163 height 26
select select "10290"
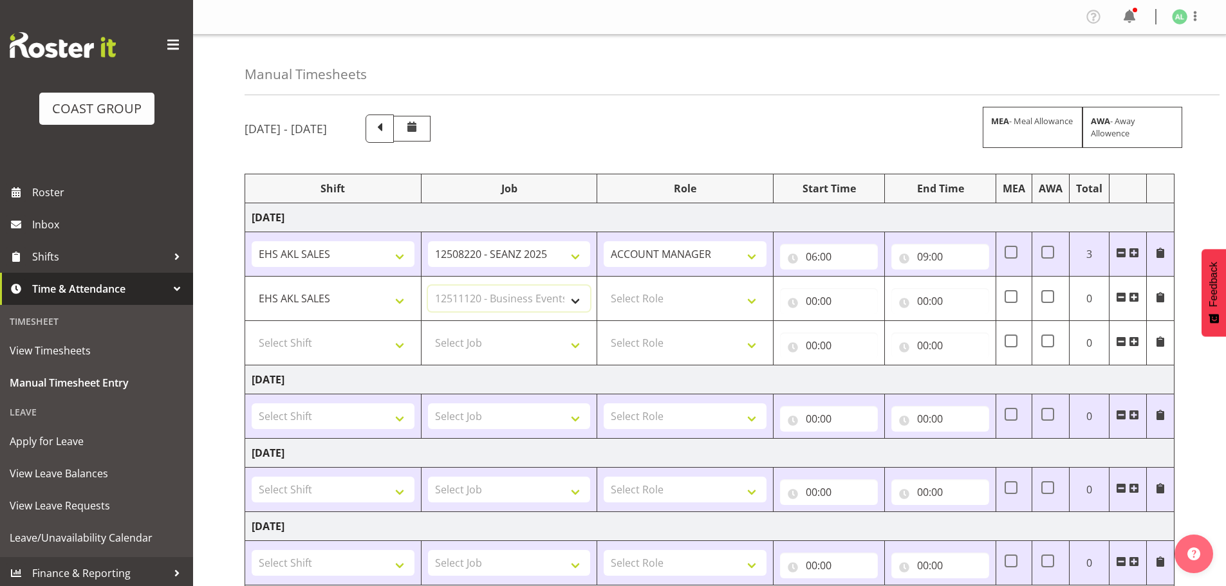
click at [428, 286] on select "Select Job 1 Carlton Events 1 [PERSON_NAME][GEOGRAPHIC_DATA] 1 [PERSON_NAME][GE…" at bounding box center [509, 299] width 163 height 26
click at [661, 298] on select "Select Role ACCOUNT MANAGER Account Manager" at bounding box center [685, 299] width 163 height 26
select select "197"
click at [604, 286] on select "Select Role ACCOUNT MANAGER Account Manager" at bounding box center [685, 299] width 163 height 26
click at [819, 294] on input "00:00" at bounding box center [829, 301] width 98 height 26
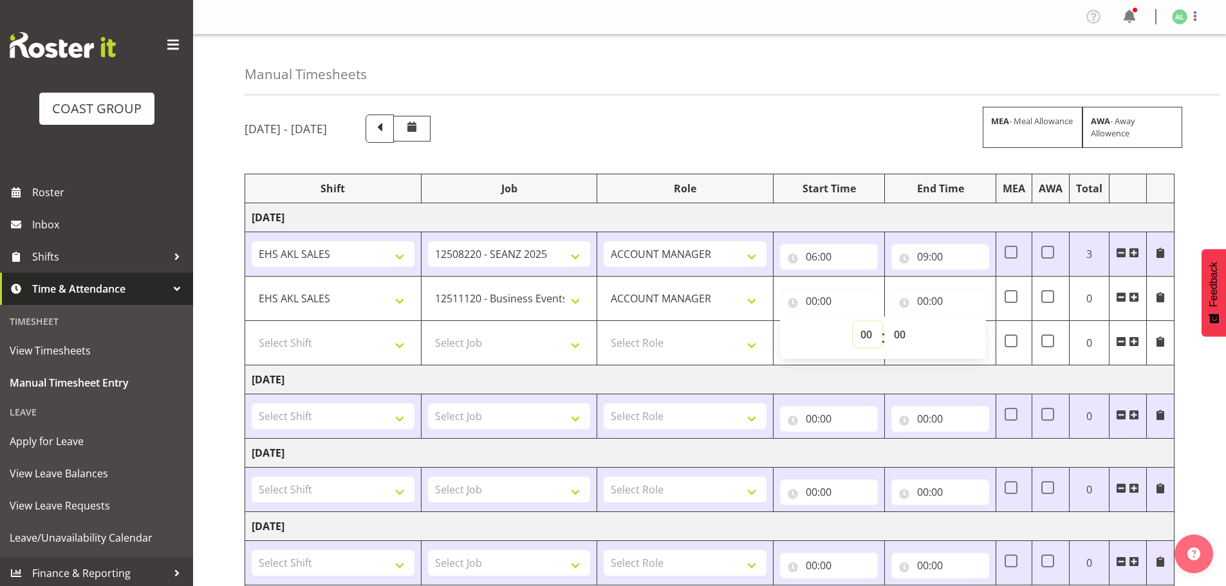
click at [868, 334] on select "00 01 02 03 04 05 06 07 08 09 10 11 12 13 14 15 16 17 18 19 20 21 22 23" at bounding box center [868, 335] width 29 height 26
select select "9"
click at [854, 322] on select "00 01 02 03 04 05 06 07 08 09 10 11 12 13 14 15 16 17 18 19 20 21 22 23" at bounding box center [868, 335] width 29 height 26
type input "09:00"
click at [927, 302] on input "00:00" at bounding box center [941, 301] width 98 height 26
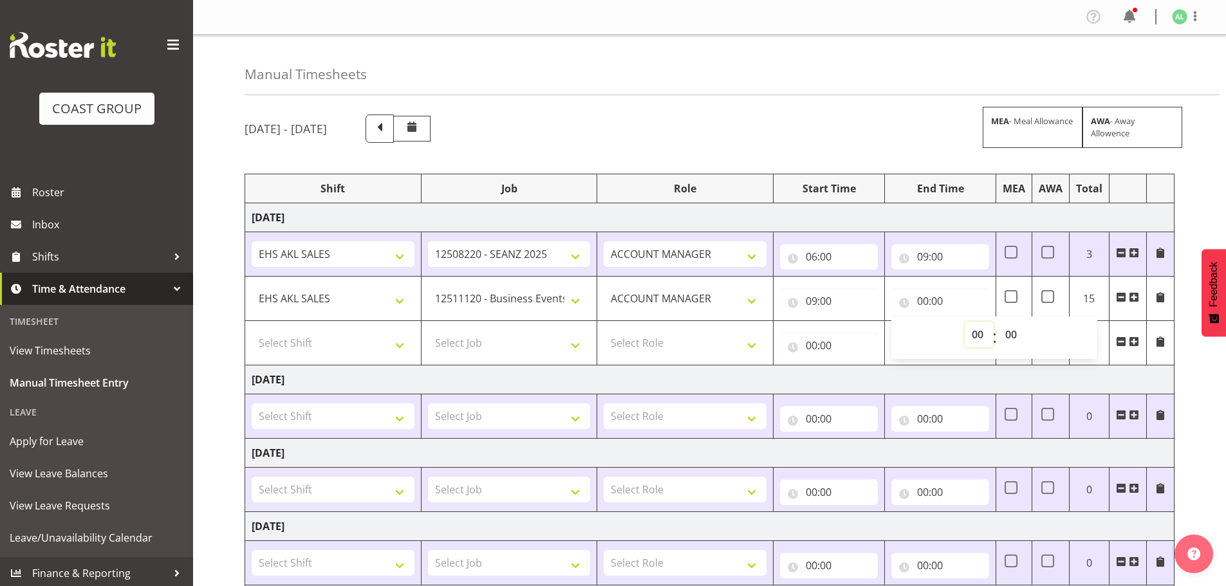
click at [973, 332] on select "00 01 02 03 04 05 06 07 08 09 10 11 12 13 14 15 16 17 18 19 20 21 22 23" at bounding box center [979, 335] width 29 height 26
select select "9"
click at [965, 322] on select "00 01 02 03 04 05 06 07 08 09 10 11 12 13 14 15 16 17 18 19 20 21 22 23" at bounding box center [979, 335] width 29 height 26
type input "09:00"
click at [1009, 329] on select "00 01 02 03 04 05 06 07 08 09 10 11 12 13 14 15 16 17 18 19 20 21 22 23 24 25 2…" at bounding box center [1013, 335] width 29 height 26
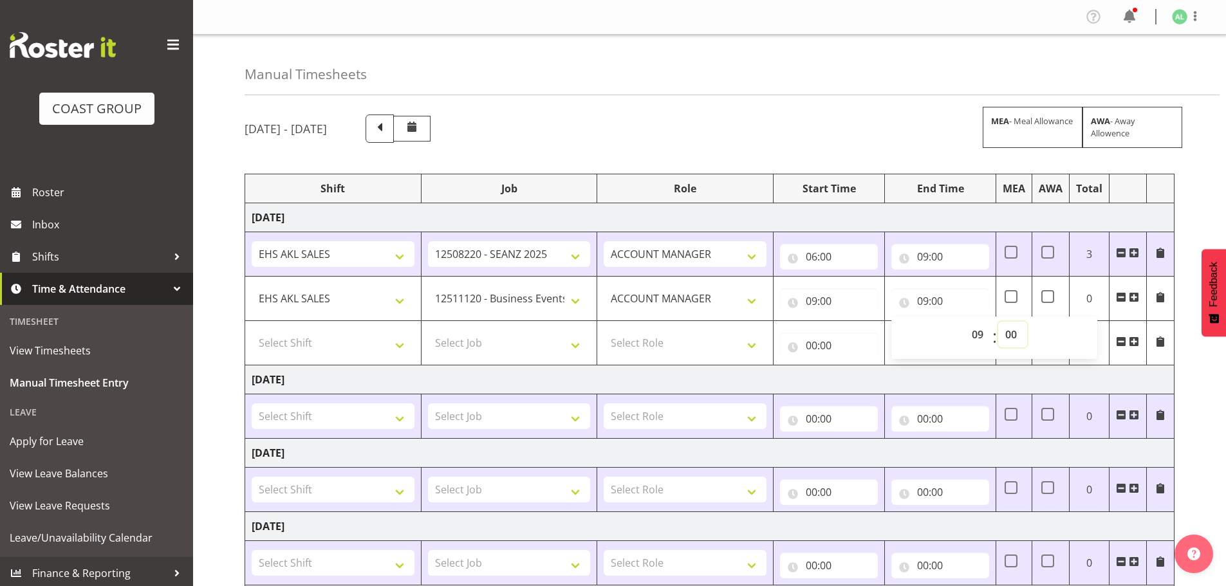
select select "30"
click at [999, 322] on select "00 01 02 03 04 05 06 07 08 09 10 11 12 13 14 15 16 17 18 19 20 21 22 23 24 25 2…" at bounding box center [1013, 335] width 29 height 26
type input "09:30"
click at [330, 348] on select "Select Shift EHS AKL SALES EHS [PERSON_NAME] Hours EHS [PERSON_NAME] Hours Stri…" at bounding box center [333, 343] width 163 height 26
select select "1327"
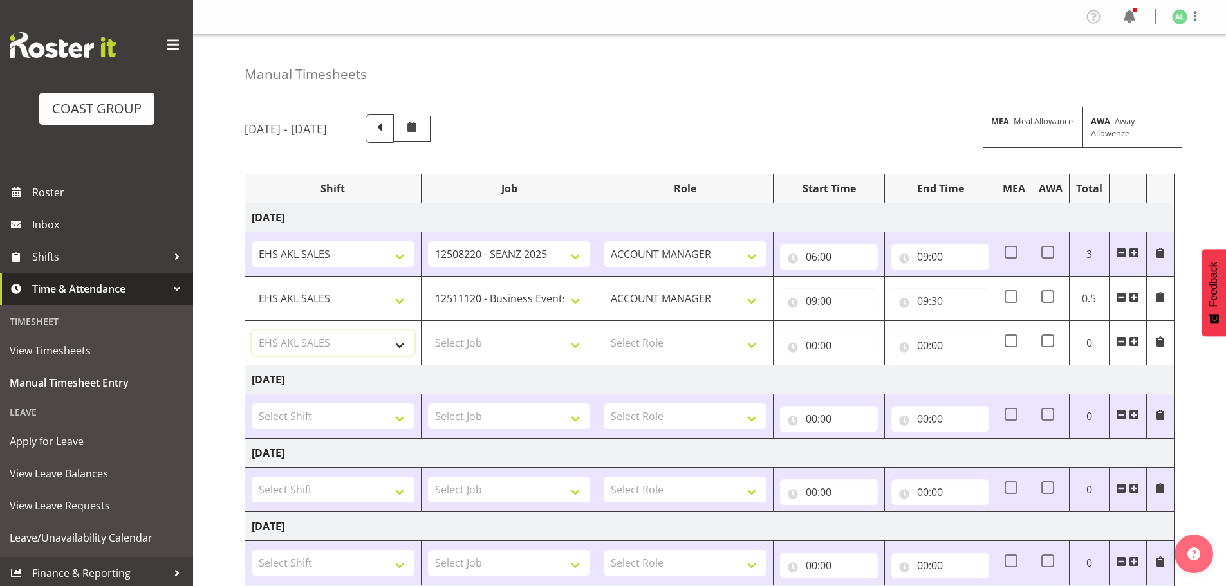
click at [252, 330] on select "Select Shift EHS AKL SALES EHS [PERSON_NAME] Hours EHS [PERSON_NAME] Hours Stri…" at bounding box center [333, 343] width 163 height 26
click at [509, 342] on select "Select Job 1 Carlton Events 1 [PERSON_NAME][GEOGRAPHIC_DATA] 1 [PERSON_NAME][GE…" at bounding box center [509, 343] width 163 height 26
select select "9033"
click at [428, 330] on select "Select Job 1 Carlton Events 1 [PERSON_NAME][GEOGRAPHIC_DATA] 1 [PERSON_NAME][GE…" at bounding box center [509, 343] width 163 height 26
click at [644, 344] on select "Select Role ACCOUNT MANAGER Account Manager" at bounding box center [685, 343] width 163 height 26
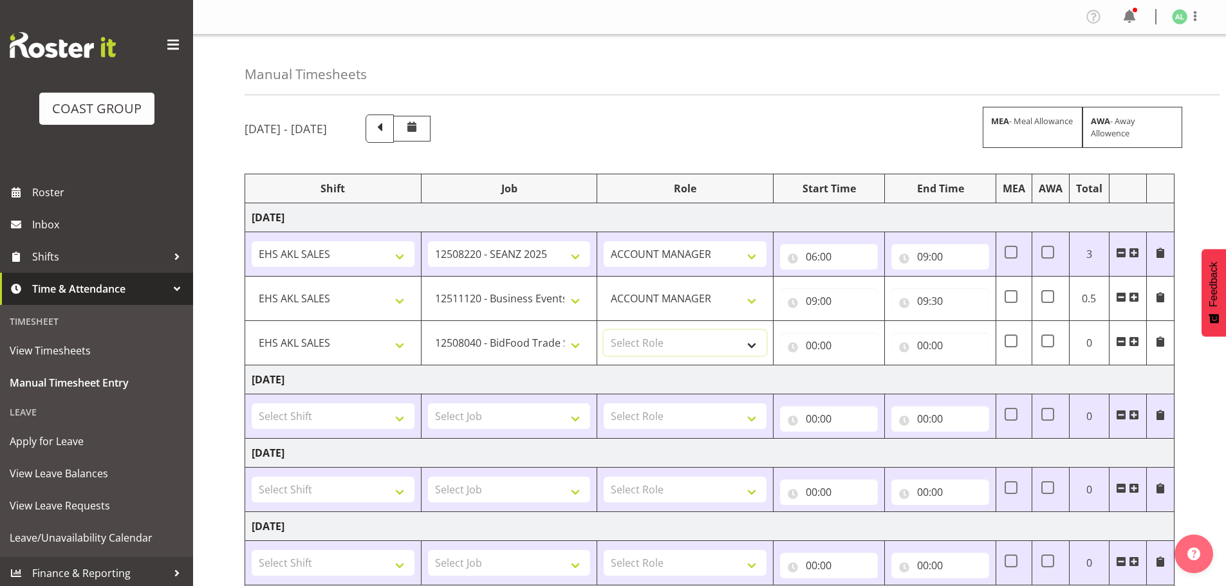
select select "197"
click at [604, 330] on select "Select Role ACCOUNT MANAGER Account Manager" at bounding box center [685, 343] width 163 height 26
click at [814, 346] on input "00:00" at bounding box center [829, 346] width 98 height 26
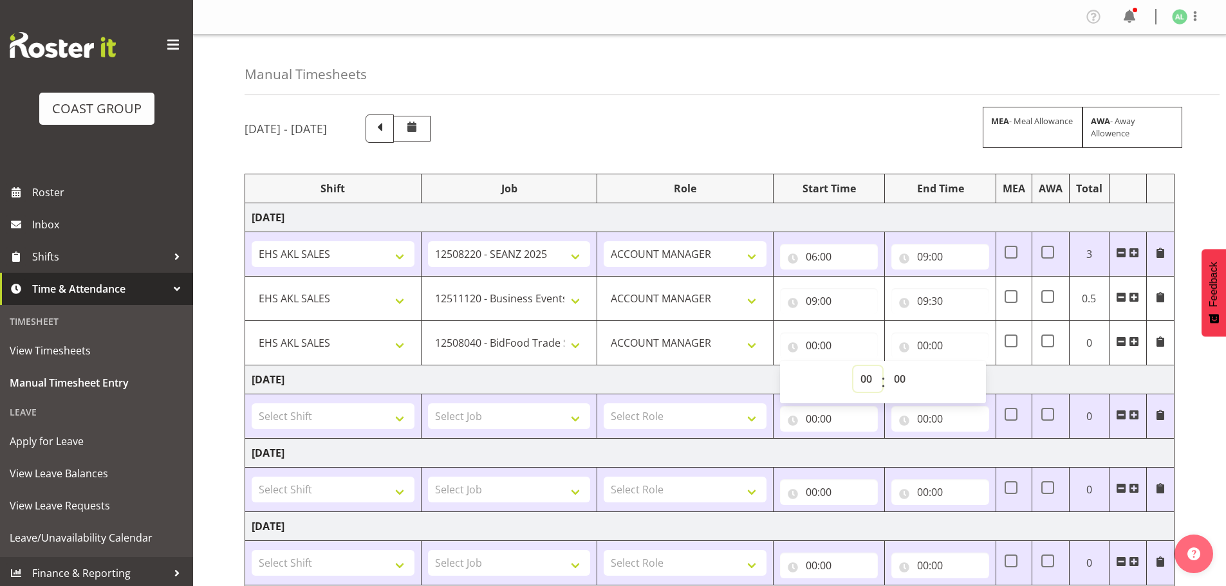
click at [858, 380] on select "00 01 02 03 04 05 06 07 08 09 10 11 12 13 14 15 16 17 18 19 20 21 22 23" at bounding box center [868, 379] width 29 height 26
select select "9"
click at [854, 366] on select "00 01 02 03 04 05 06 07 08 09 10 11 12 13 14 15 16 17 18 19 20 21 22 23" at bounding box center [868, 379] width 29 height 26
type input "09:00"
click at [903, 379] on select "00 01 02 03 04 05 06 07 08 09 10 11 12 13 14 15 16 17 18 19 20 21 22 23 24 25 2…" at bounding box center [901, 379] width 29 height 26
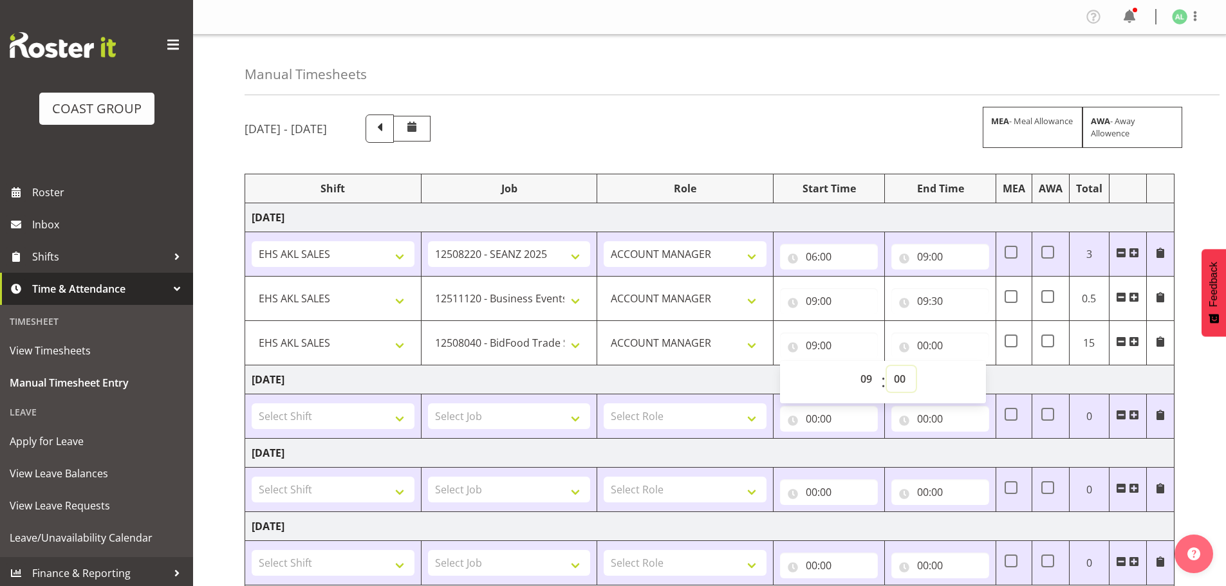
select select "30"
click at [887, 366] on select "00 01 02 03 04 05 06 07 08 09 10 11 12 13 14 15 16 17 18 19 20 21 22 23 24 25 2…" at bounding box center [901, 379] width 29 height 26
type input "09:30"
click at [945, 343] on input "00:00" at bounding box center [941, 346] width 98 height 26
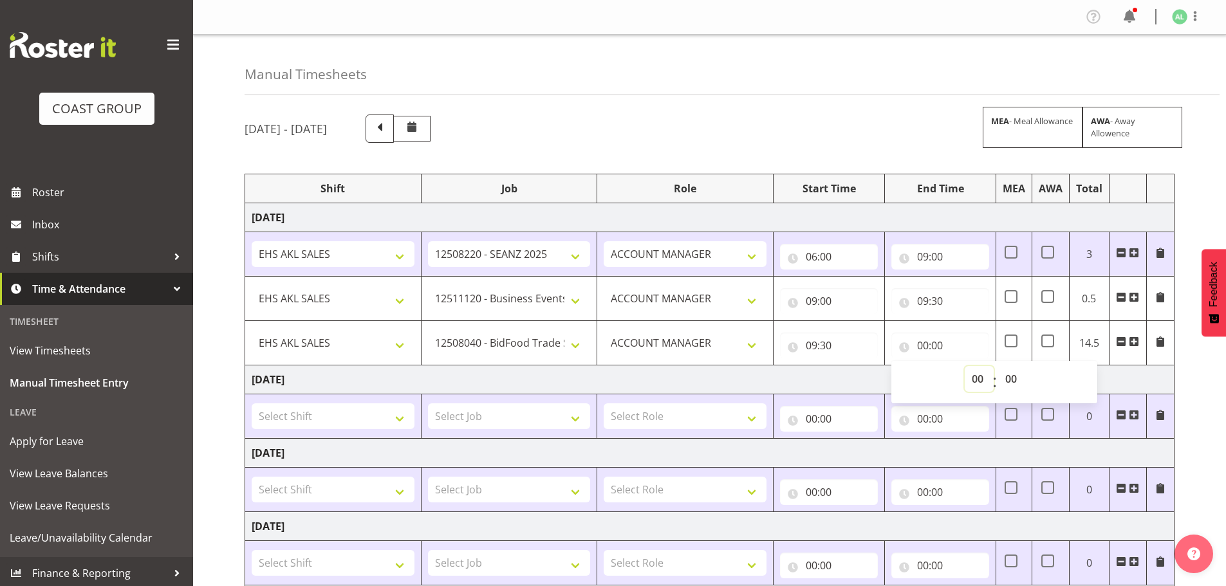
click at [977, 379] on select "00 01 02 03 04 05 06 07 08 09 10 11 12 13 14 15 16 17 18 19 20 21 22 23" at bounding box center [979, 379] width 29 height 26
select select "12"
click at [965, 366] on select "00 01 02 03 04 05 06 07 08 09 10 11 12 13 14 15 16 17 18 19 20 21 22 23" at bounding box center [979, 379] width 29 height 26
type input "12:00"
click at [503, 385] on td "[DATE]" at bounding box center [710, 380] width 930 height 29
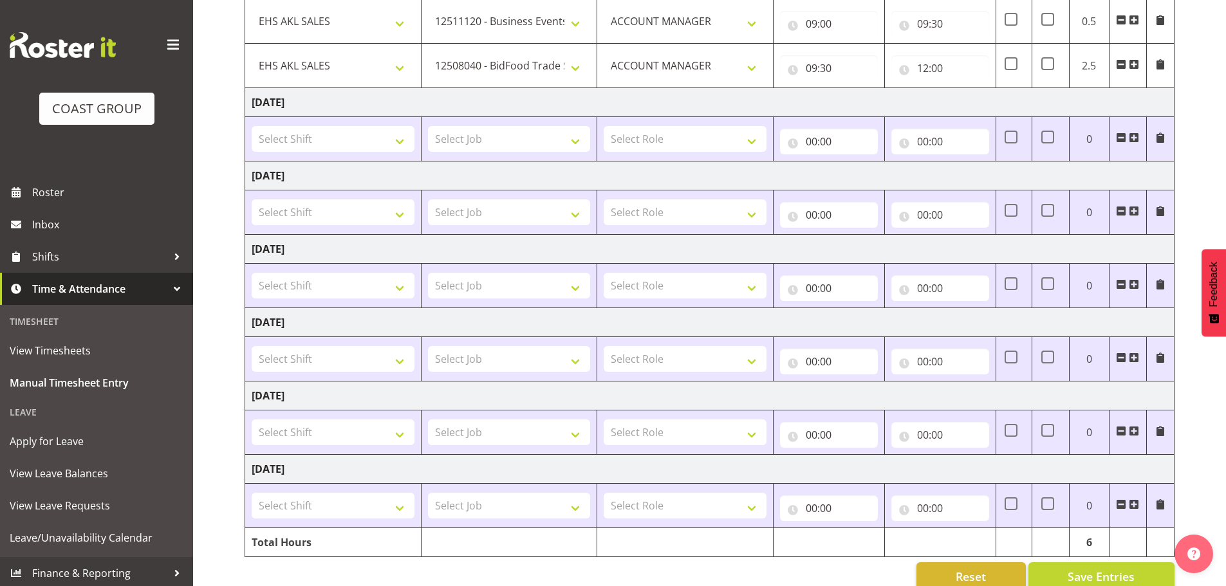
scroll to position [301, 0]
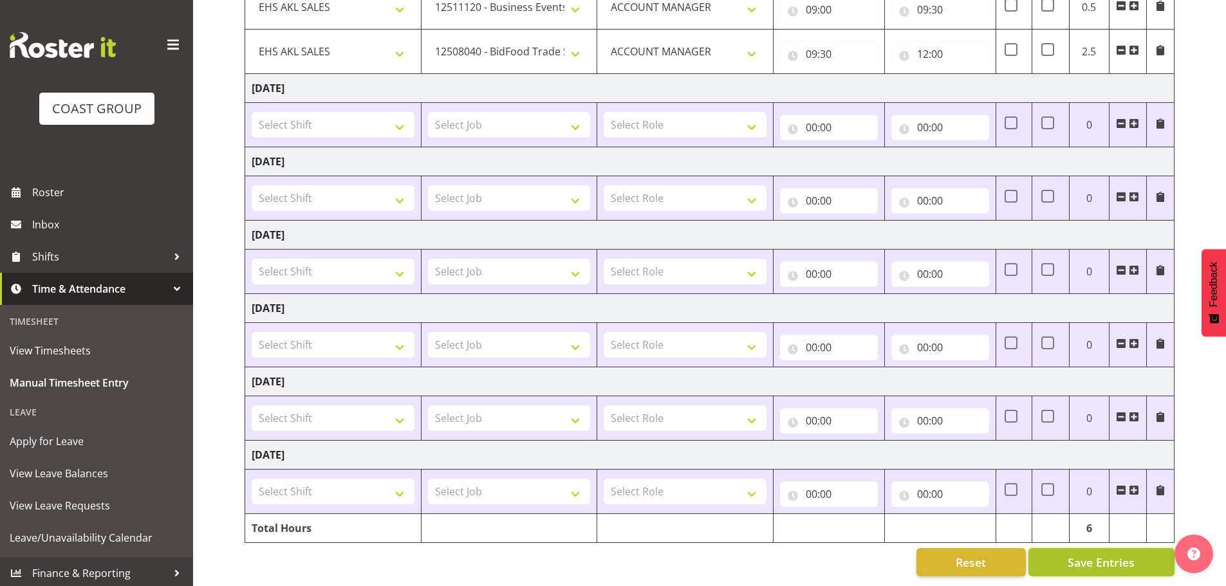
click at [1083, 554] on span "Save Entries" at bounding box center [1101, 562] width 67 height 17
select select "10290"
type input "09:00"
type input "09:30"
select select "9033"
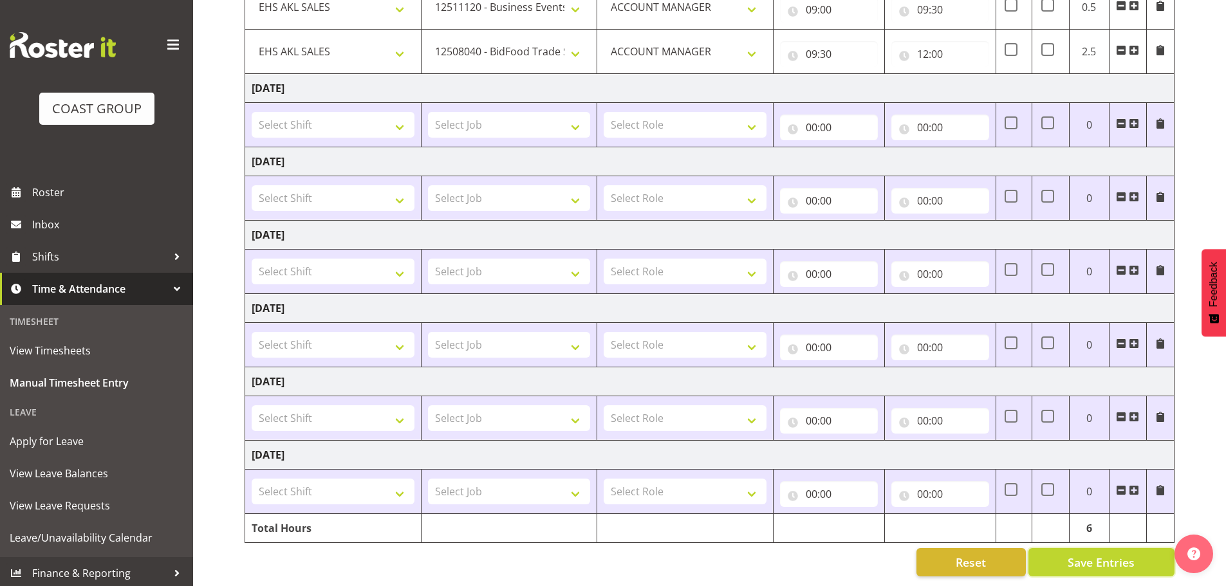
type input "09:30"
type input "12:00"
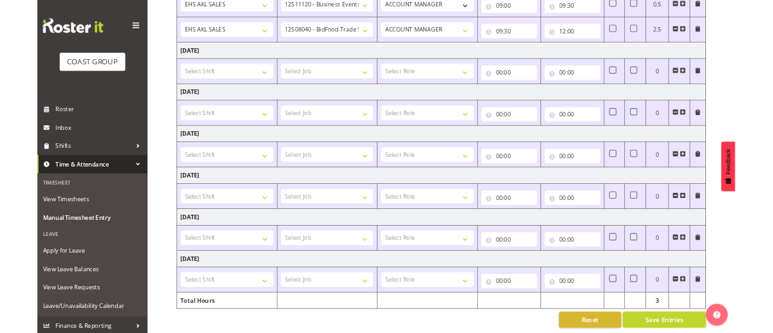
scroll to position [257, 0]
